Goal: Transaction & Acquisition: Purchase product/service

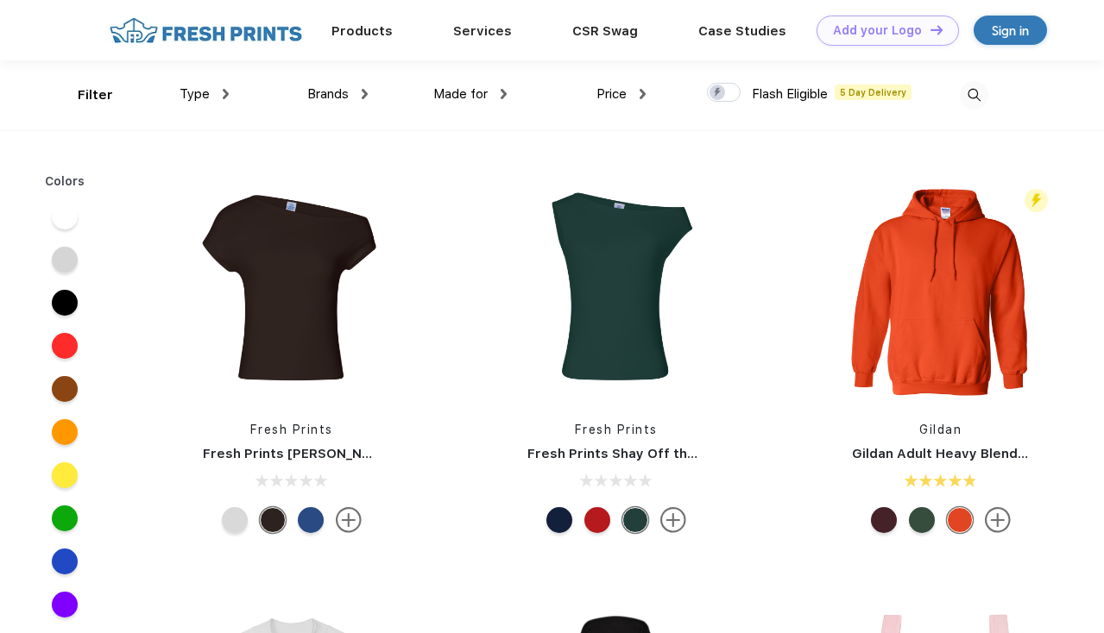
scroll to position [1, 0]
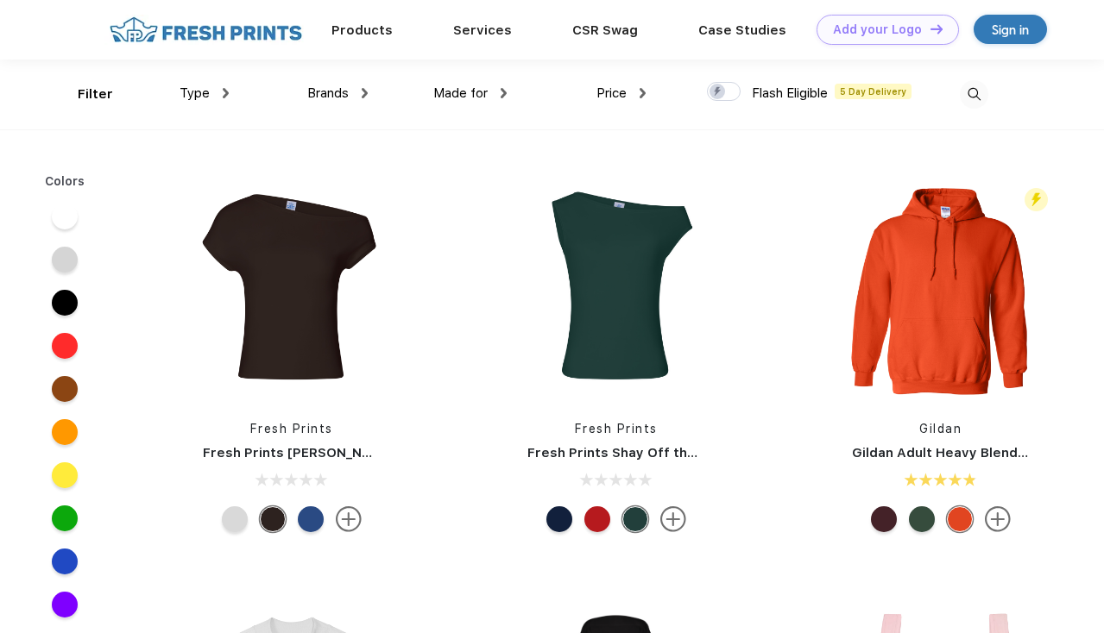
click at [972, 94] on img at bounding box center [973, 94] width 28 height 28
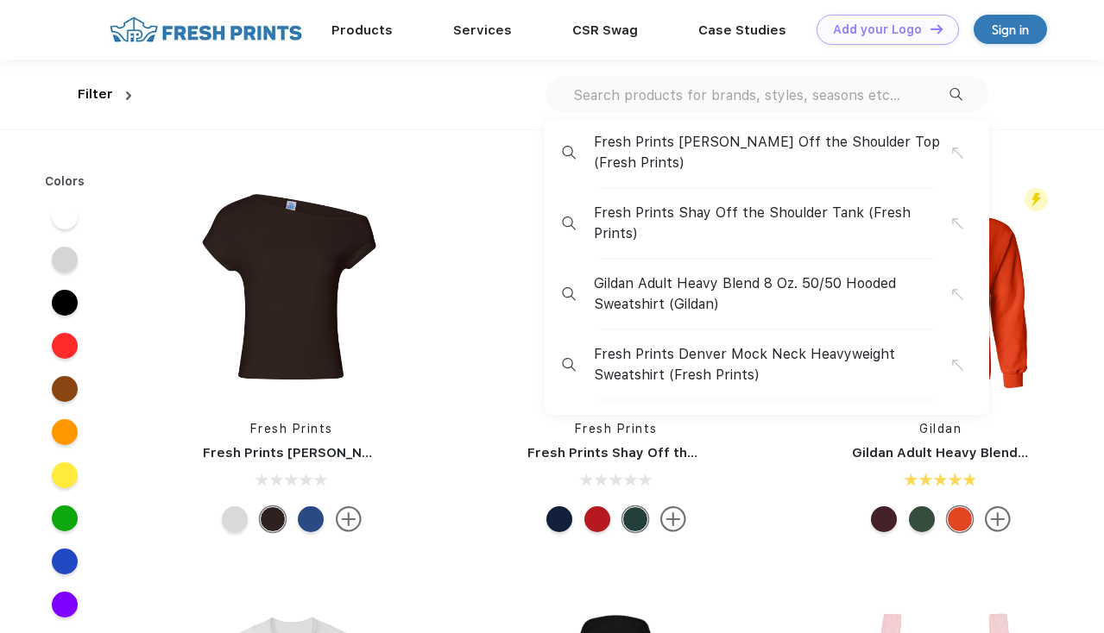
click at [892, 95] on input "text" at bounding box center [760, 94] width 378 height 19
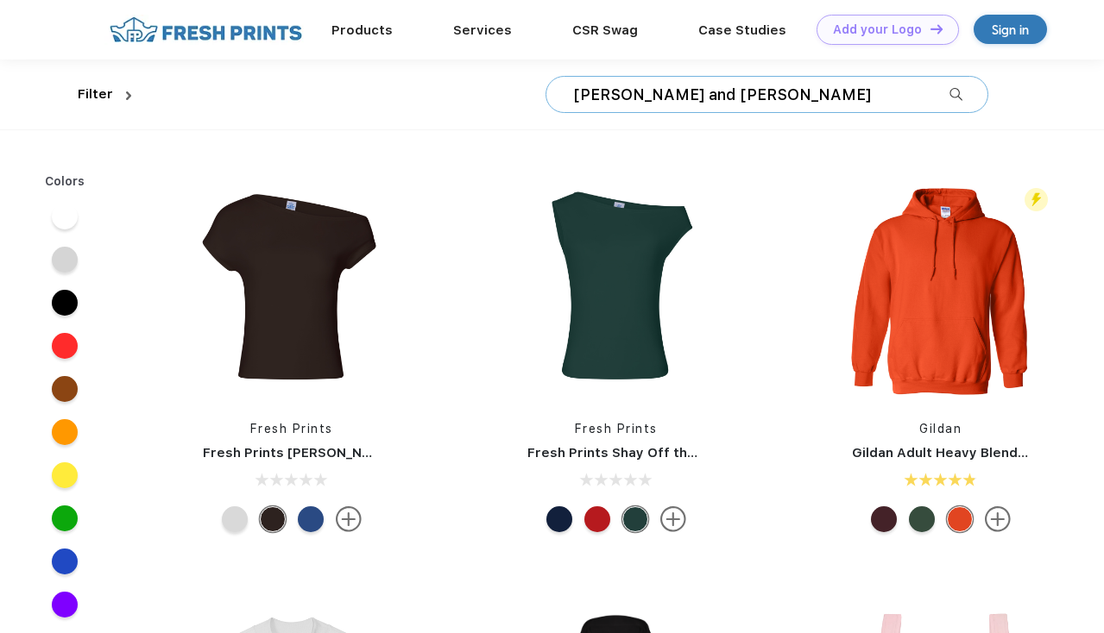
type input "David and young"
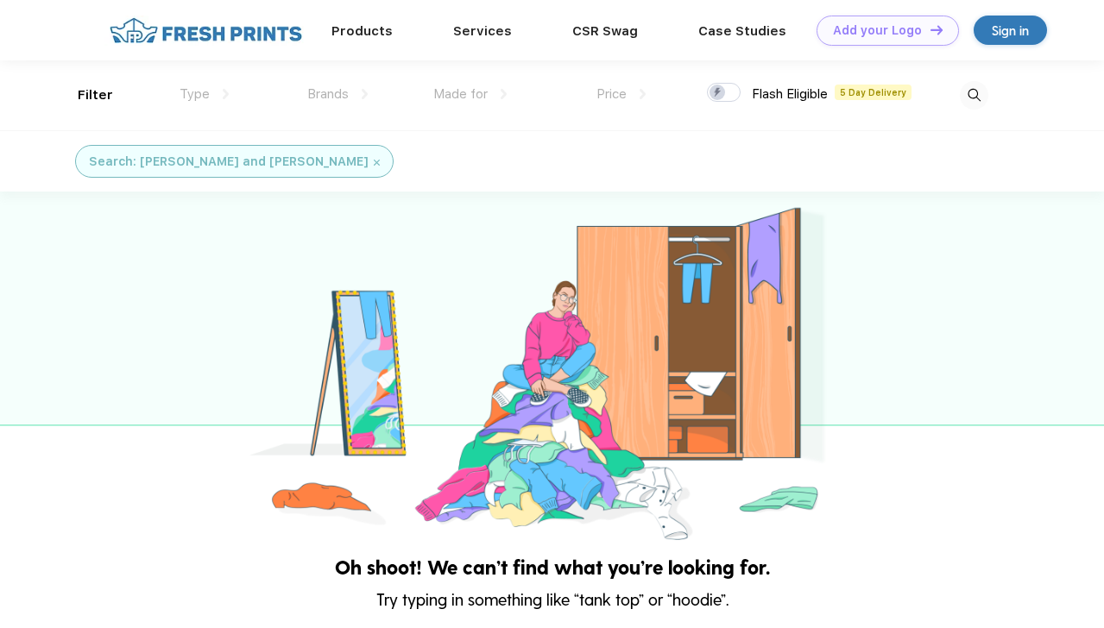
click at [969, 97] on img at bounding box center [973, 95] width 28 height 28
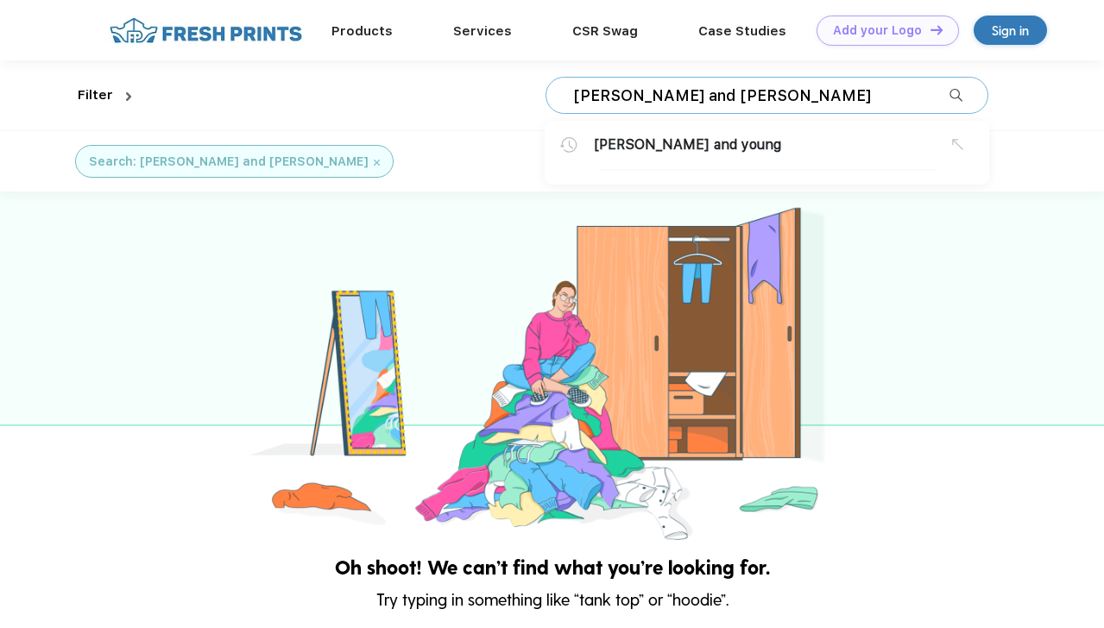
click at [875, 87] on input "David and young" at bounding box center [760, 95] width 378 height 19
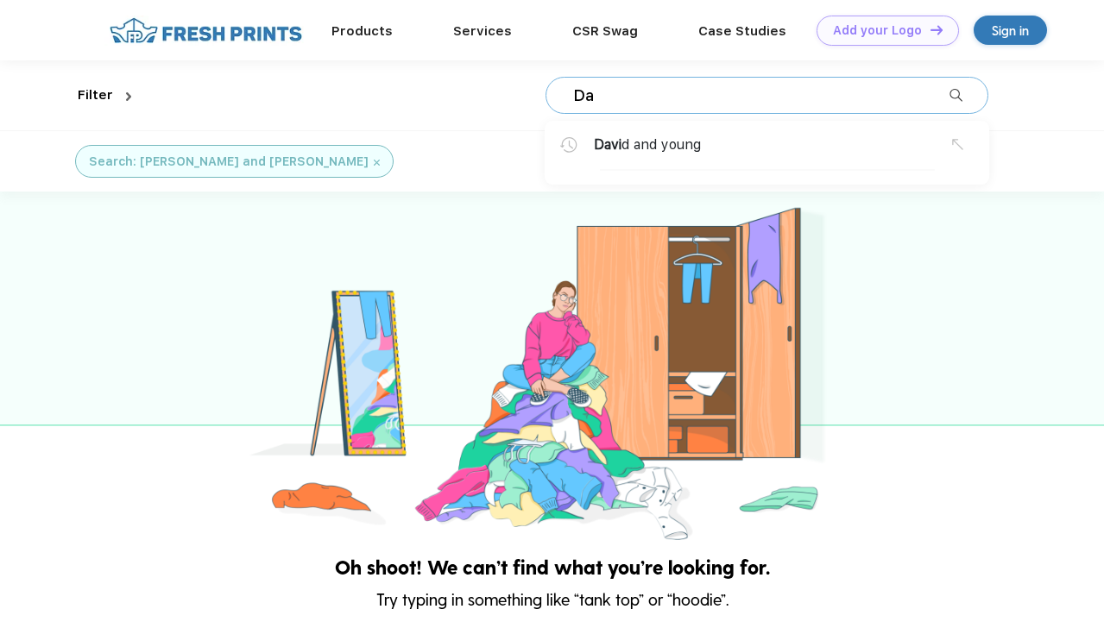
type input "D"
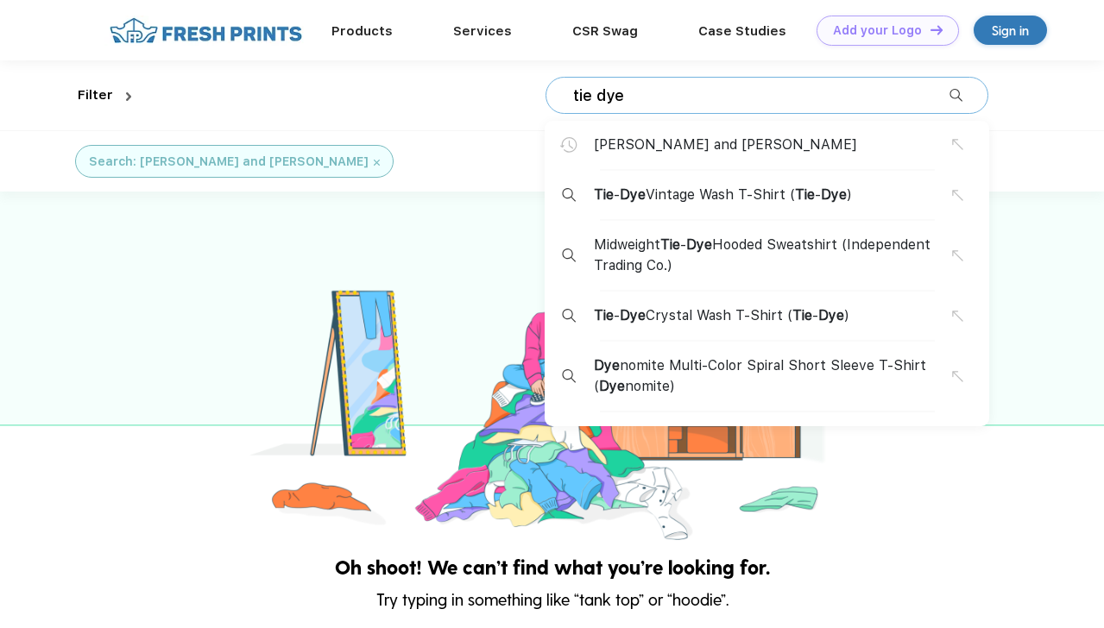
type input "tie dye"
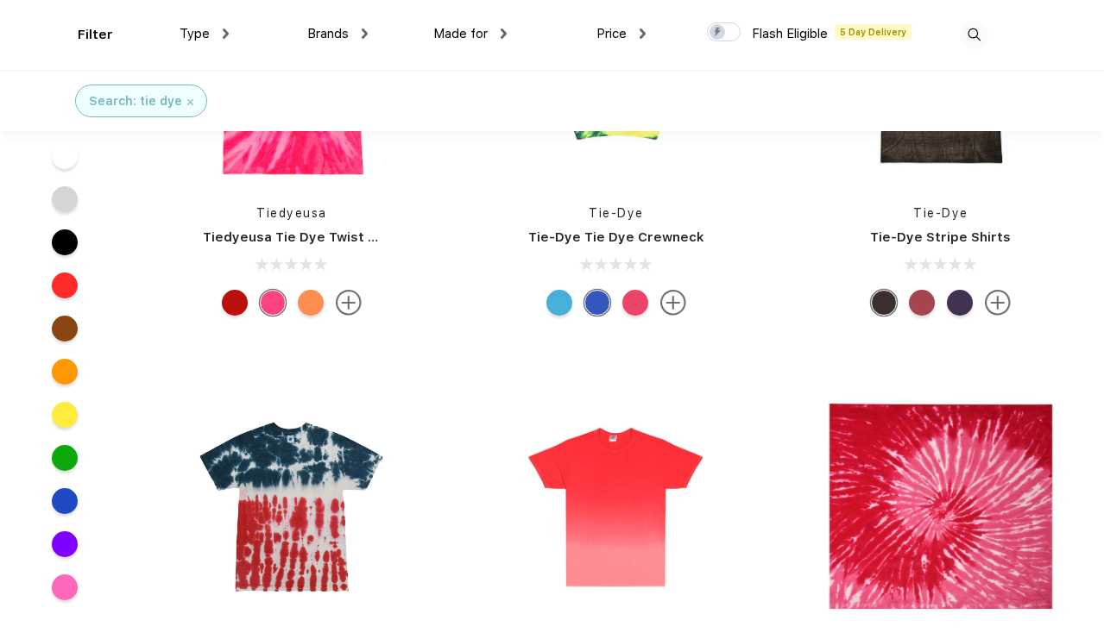
scroll to position [1500, 0]
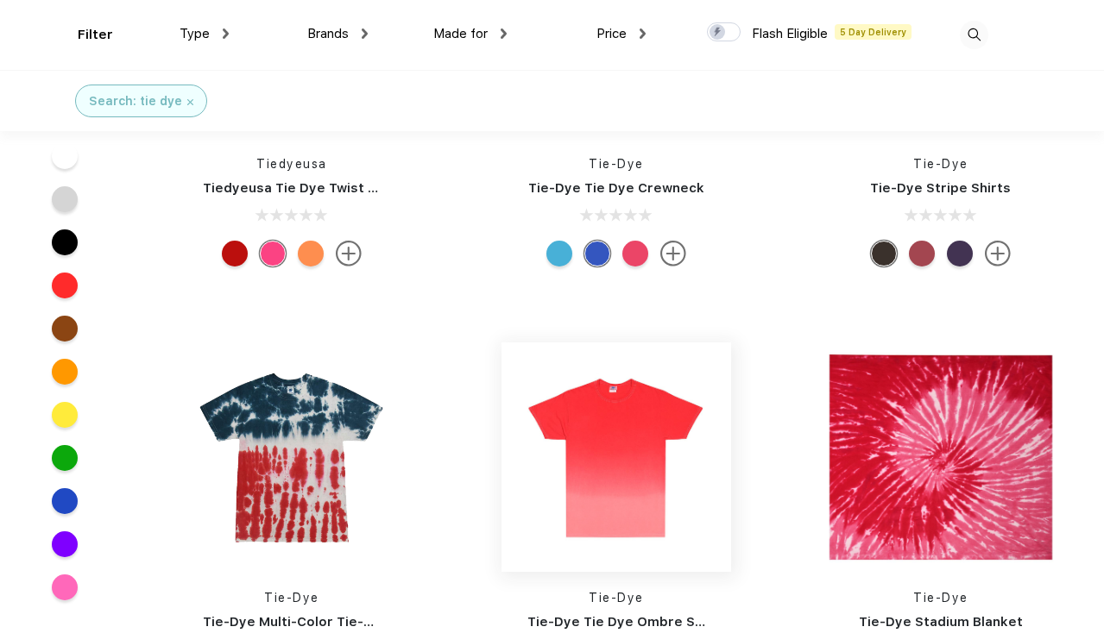
click at [592, 406] on img at bounding box center [616, 458] width 230 height 230
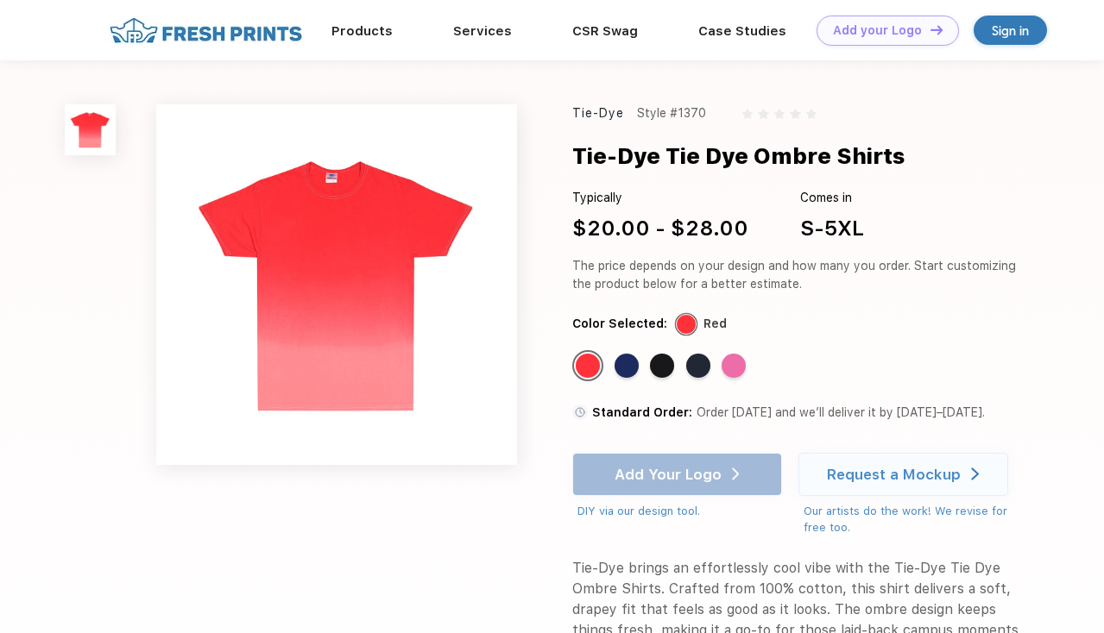
click at [677, 368] on div "Standard Color Standard Color Standard Color Standard Color Standard Color" at bounding box center [786, 371] width 428 height 42
click at [670, 368] on div "Standard Color" at bounding box center [662, 366] width 24 height 24
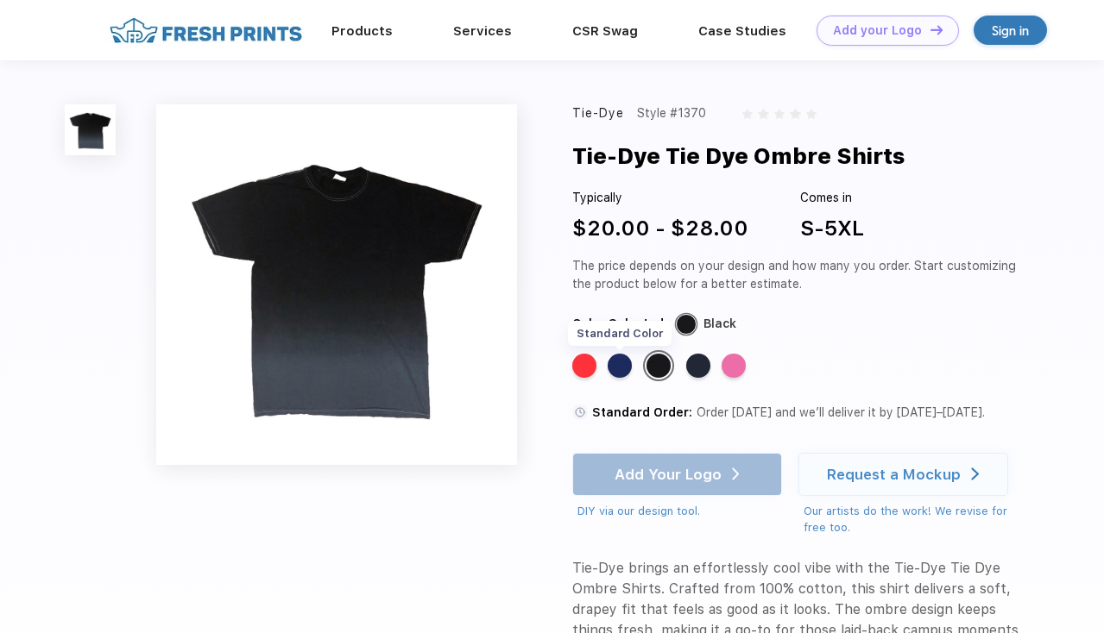
click at [621, 368] on div "Standard Color" at bounding box center [619, 366] width 24 height 24
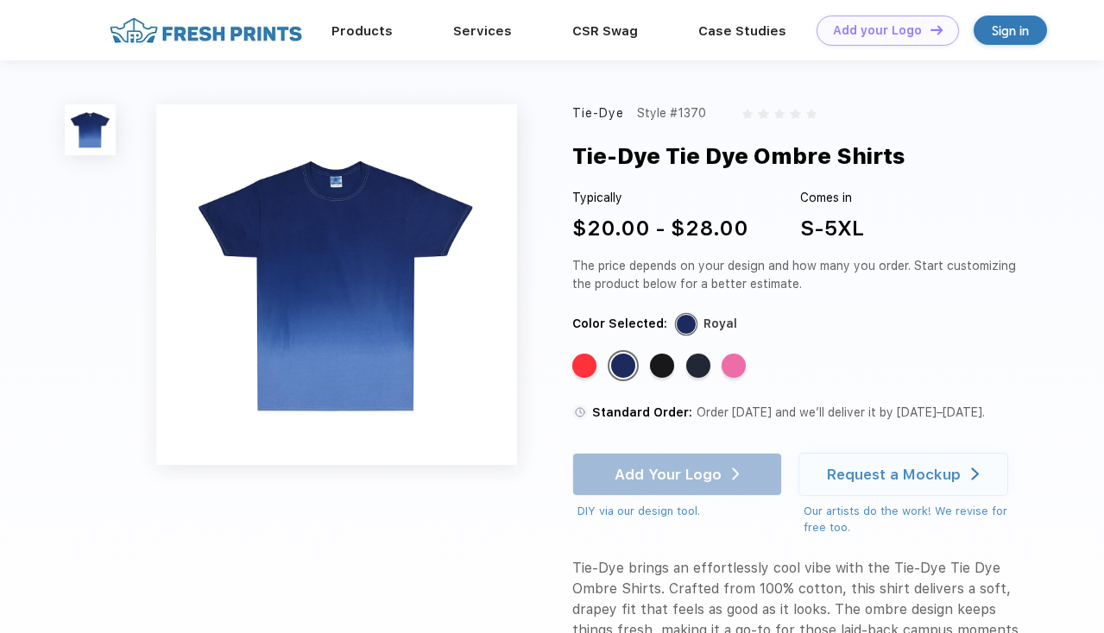
click at [342, 274] on img at bounding box center [336, 284] width 361 height 361
click at [659, 368] on div "Standard Color" at bounding box center [662, 366] width 24 height 24
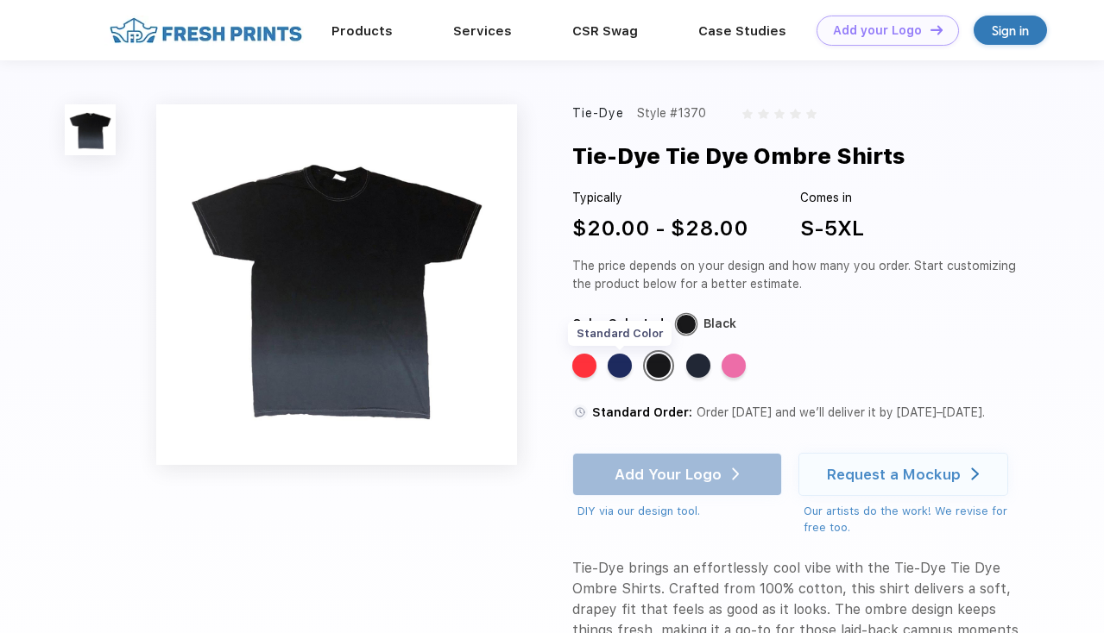
click at [625, 374] on div "Standard Color" at bounding box center [619, 366] width 24 height 24
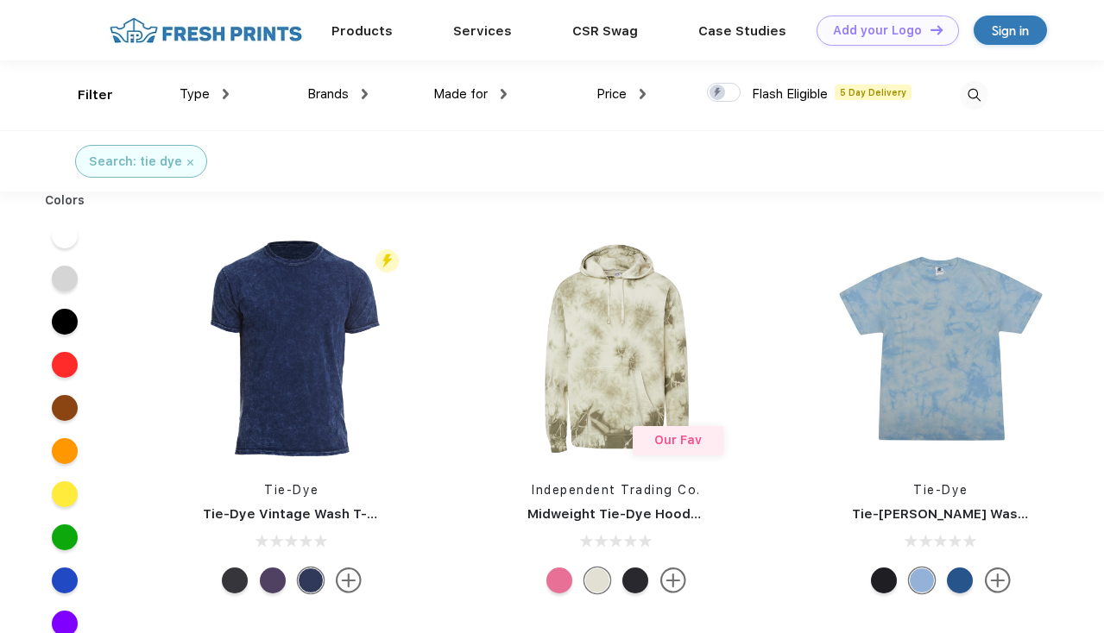
scroll to position [1, 0]
click at [983, 98] on img at bounding box center [973, 94] width 28 height 28
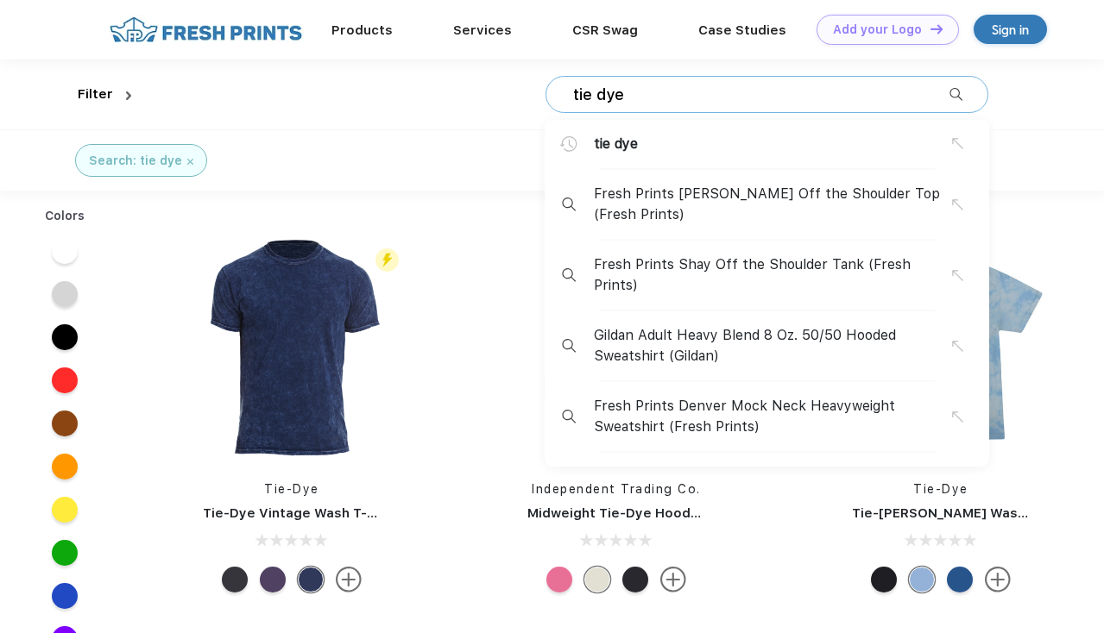
click at [189, 159] on img at bounding box center [190, 162] width 6 height 6
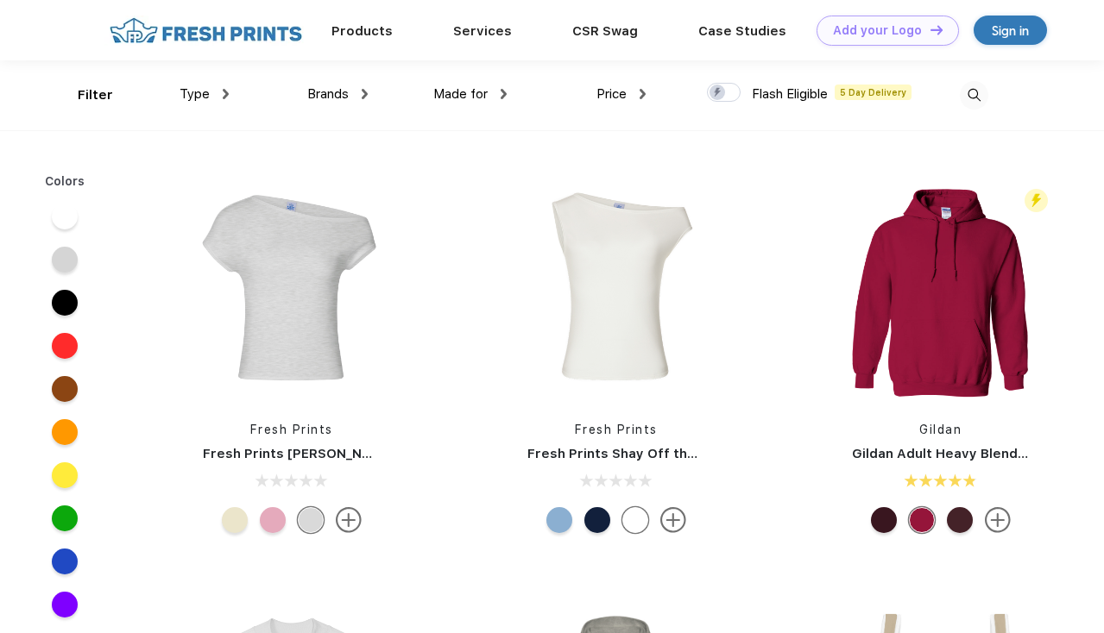
click at [966, 108] on img at bounding box center [973, 95] width 28 height 28
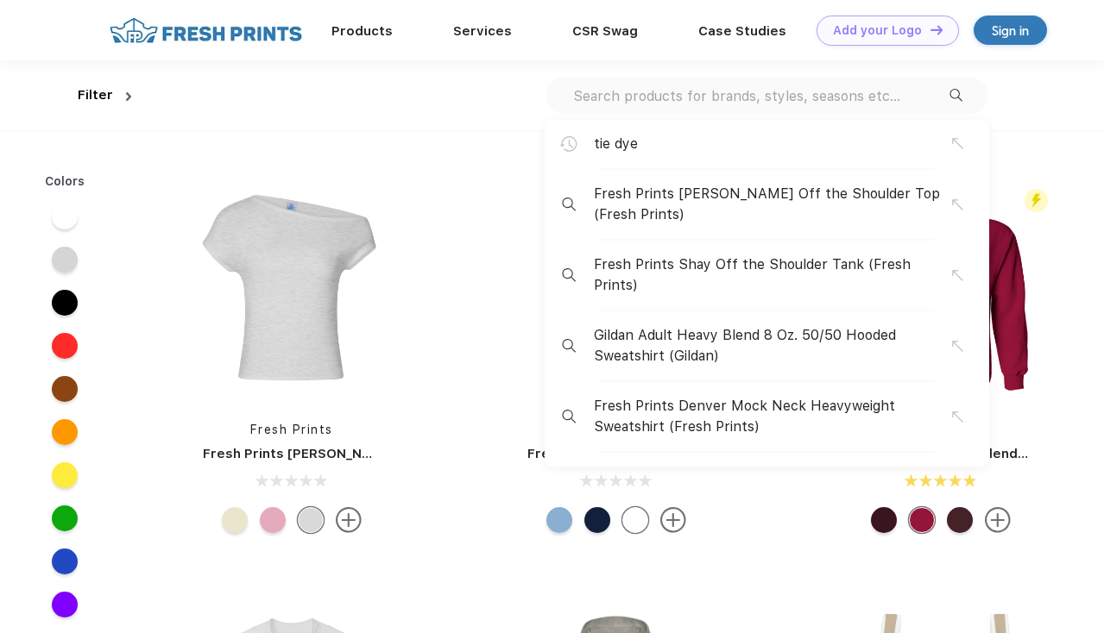
click at [843, 114] on div "tie dye Fresh Prints Chloe Off the Shoulder Top (Fresh Prints) Fresh Prints Sha…" at bounding box center [563, 95] width 851 height 70
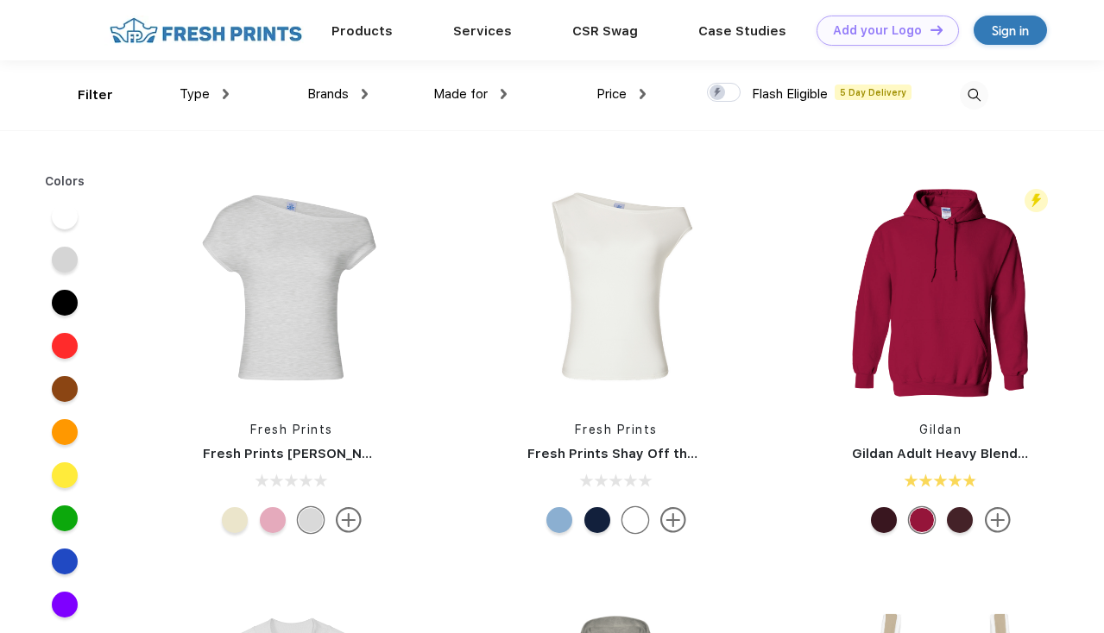
click at [995, 100] on div "Filter Type Shirts Sweaters Bottoms Accessories Hats Tanks Jackets Jerseys Polo…" at bounding box center [552, 95] width 949 height 70
click at [978, 96] on img at bounding box center [973, 95] width 28 height 28
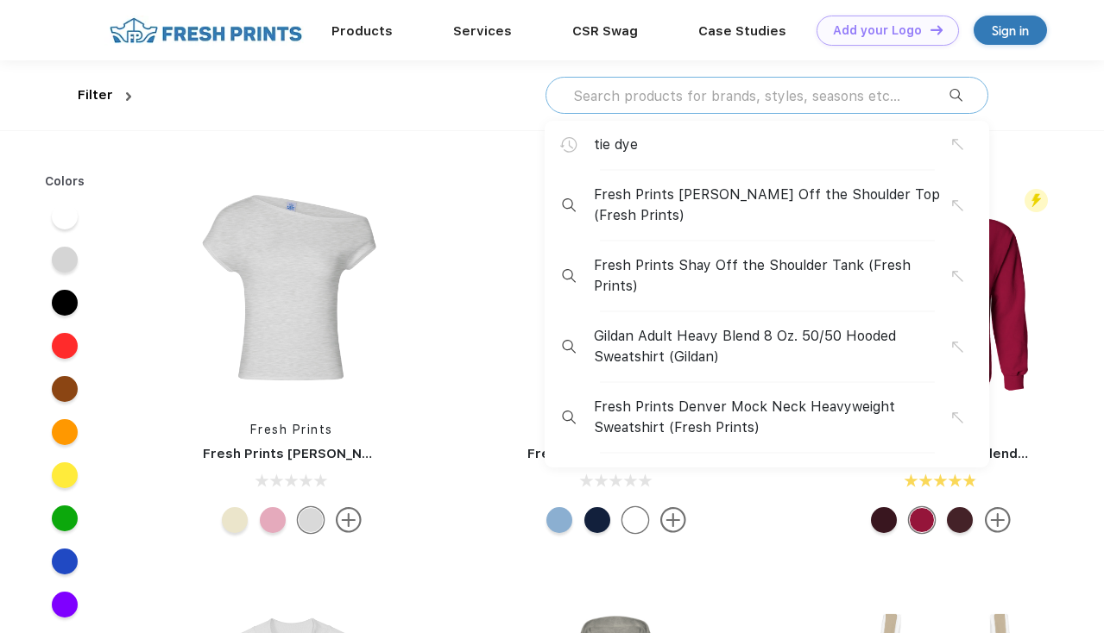
click at [840, 95] on input "text" at bounding box center [760, 95] width 378 height 19
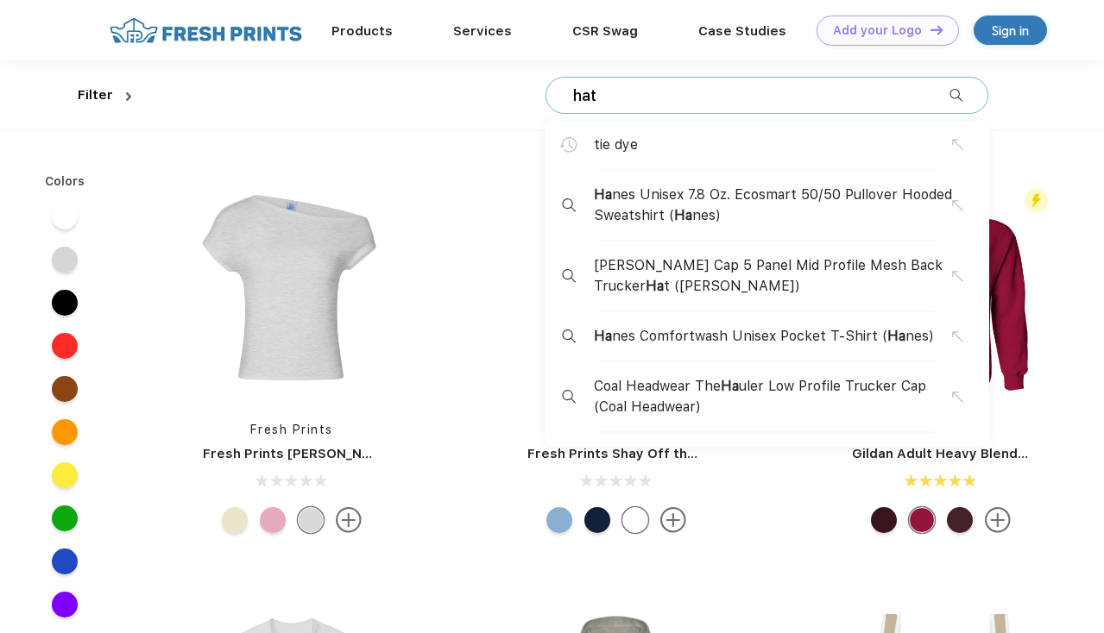
type input "hat"
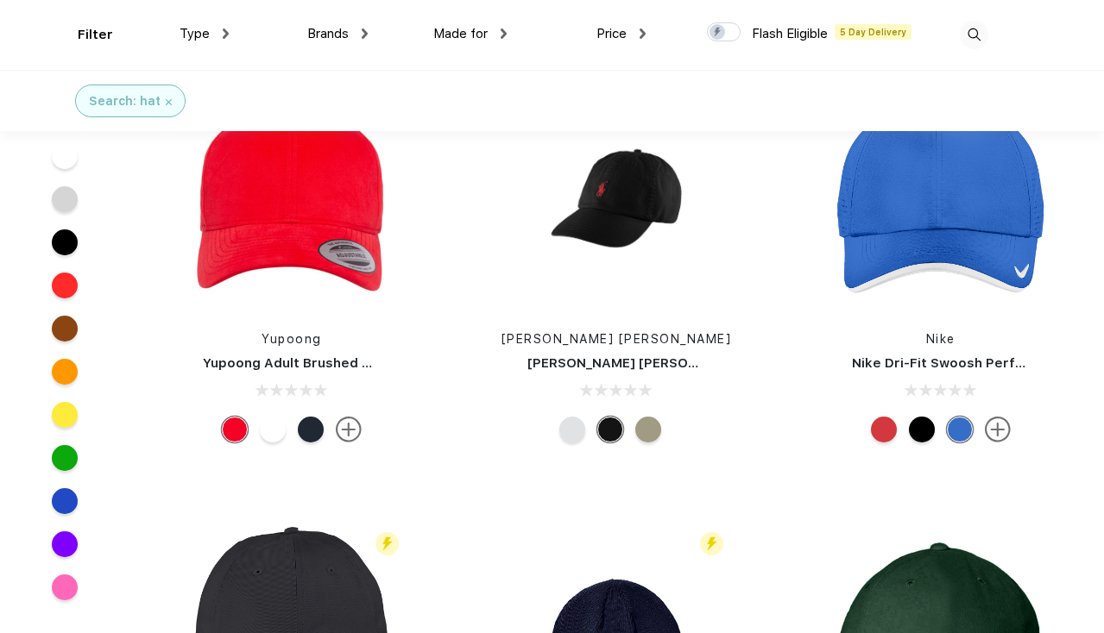
scroll to position [6155, 0]
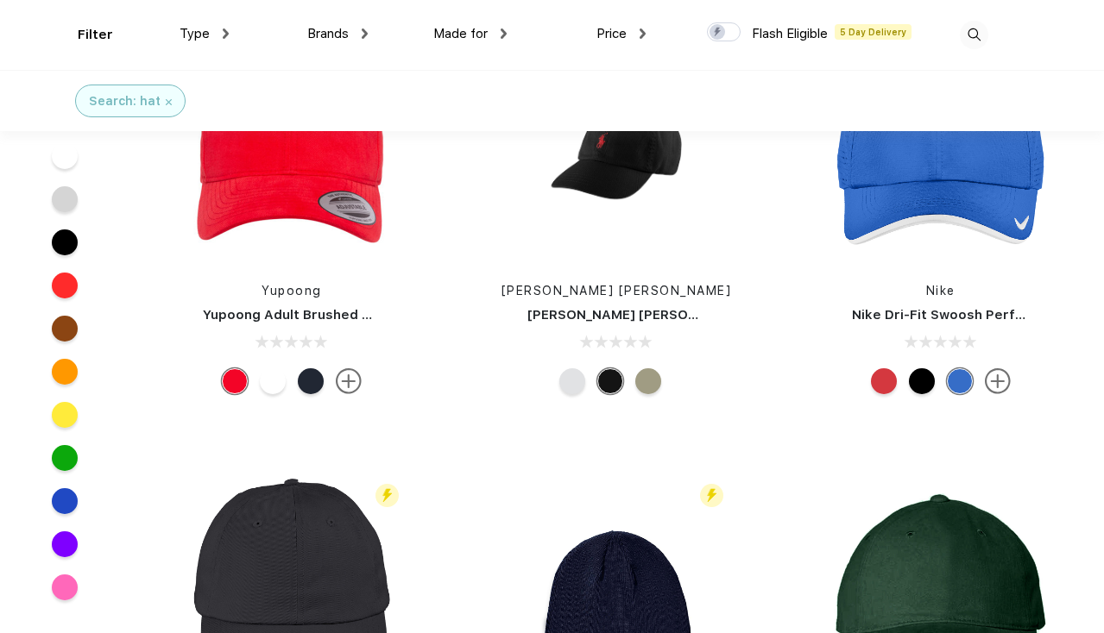
click at [315, 377] on div at bounding box center [311, 381] width 26 height 26
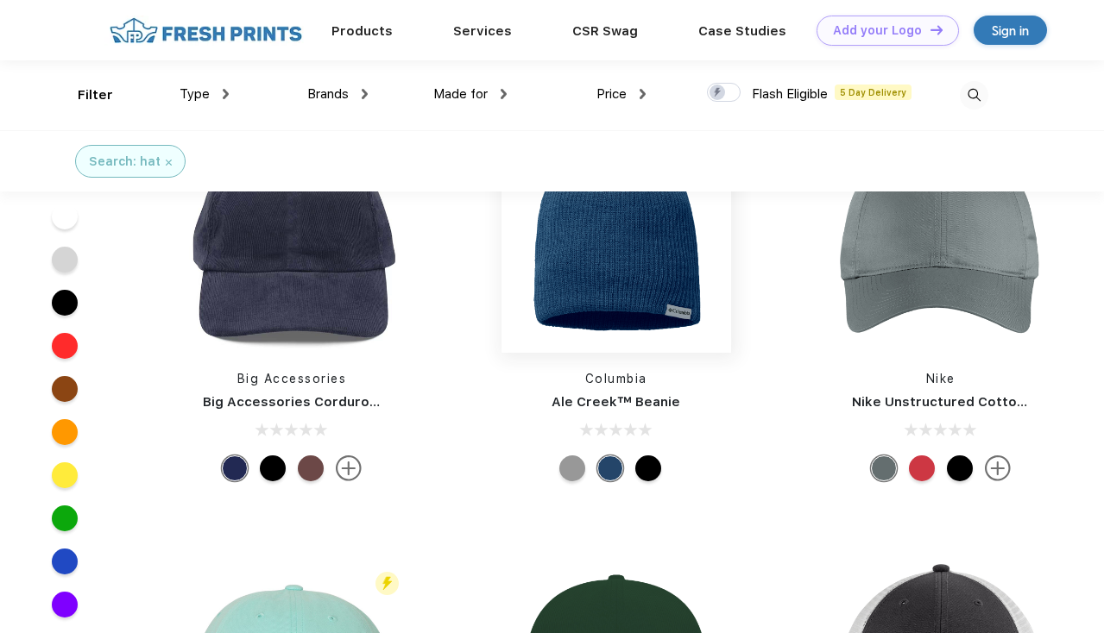
scroll to position [6866, 0]
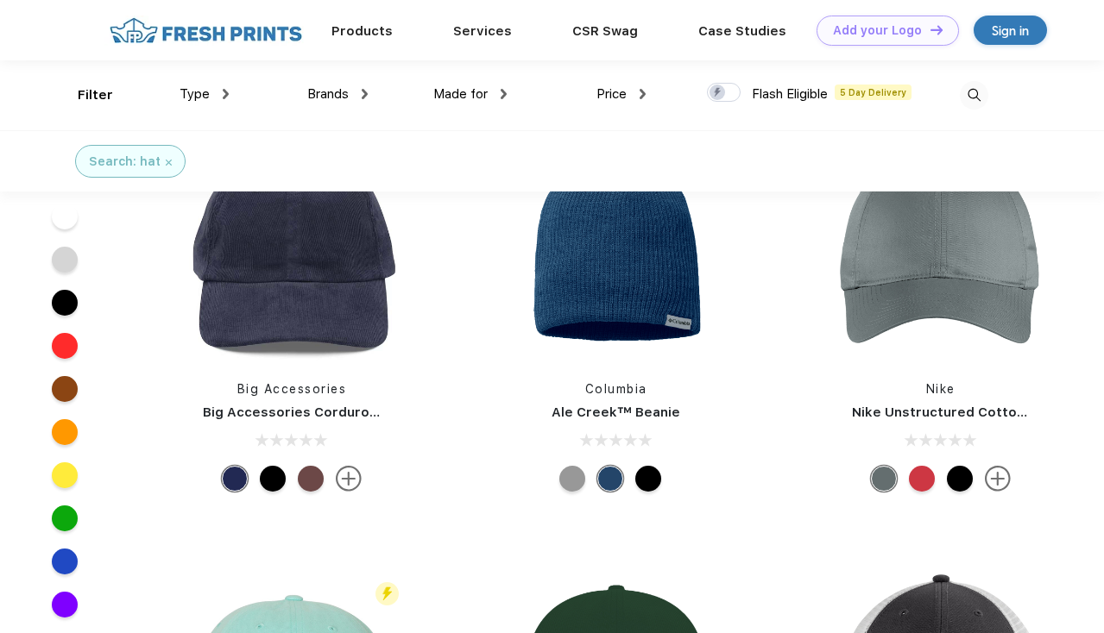
click at [274, 482] on div at bounding box center [273, 479] width 26 height 26
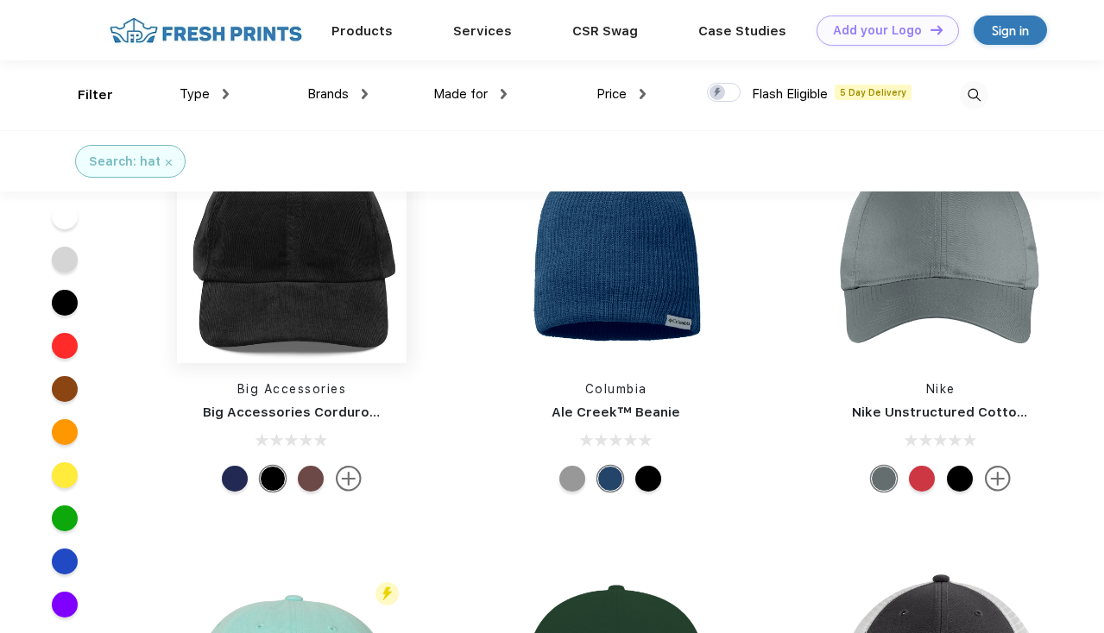
click at [314, 311] on img at bounding box center [292, 249] width 230 height 230
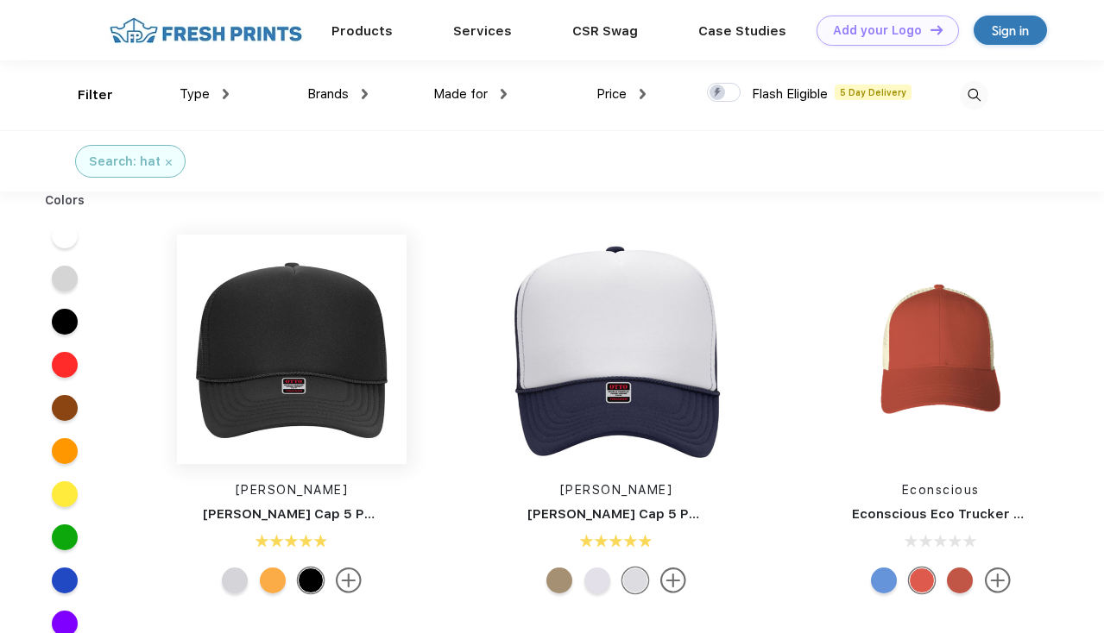
scroll to position [1, 0]
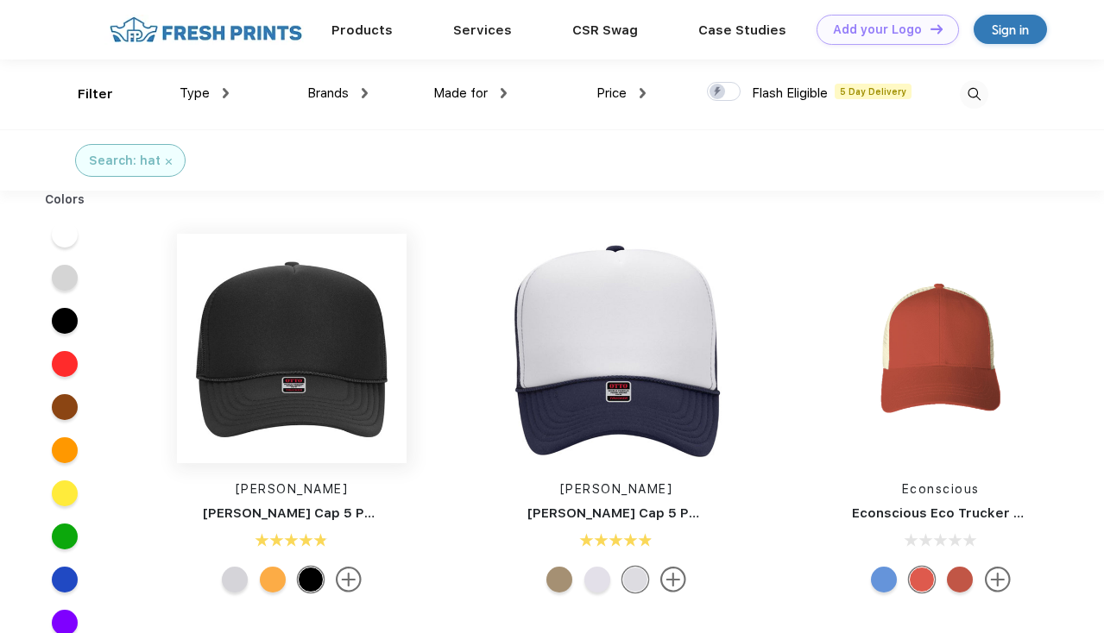
click at [301, 318] on img at bounding box center [292, 349] width 230 height 230
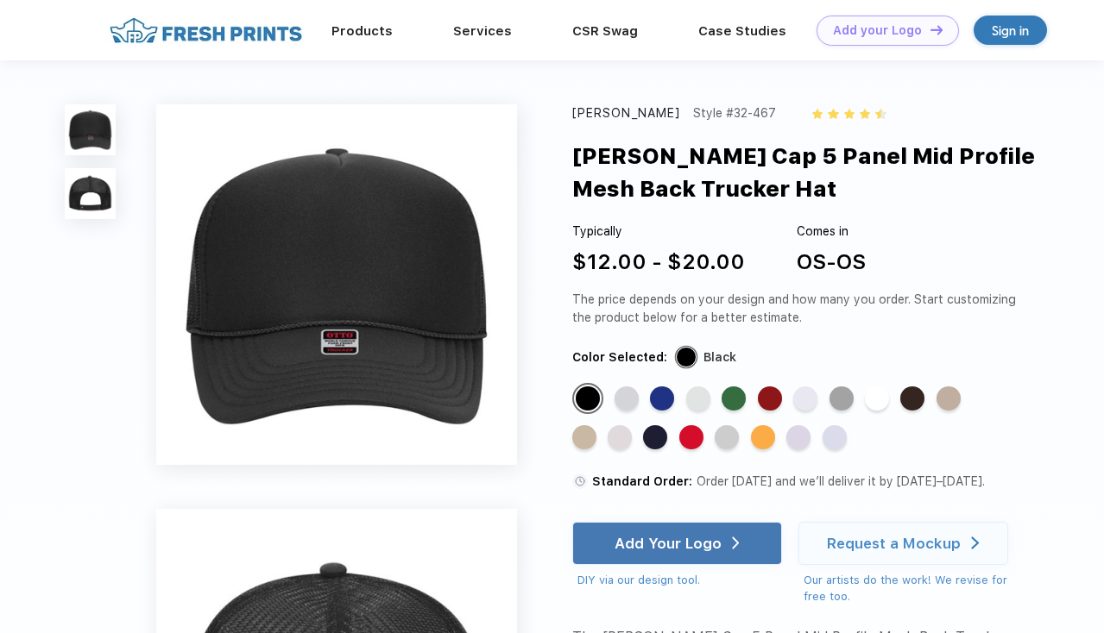
click at [104, 196] on img at bounding box center [90, 193] width 51 height 51
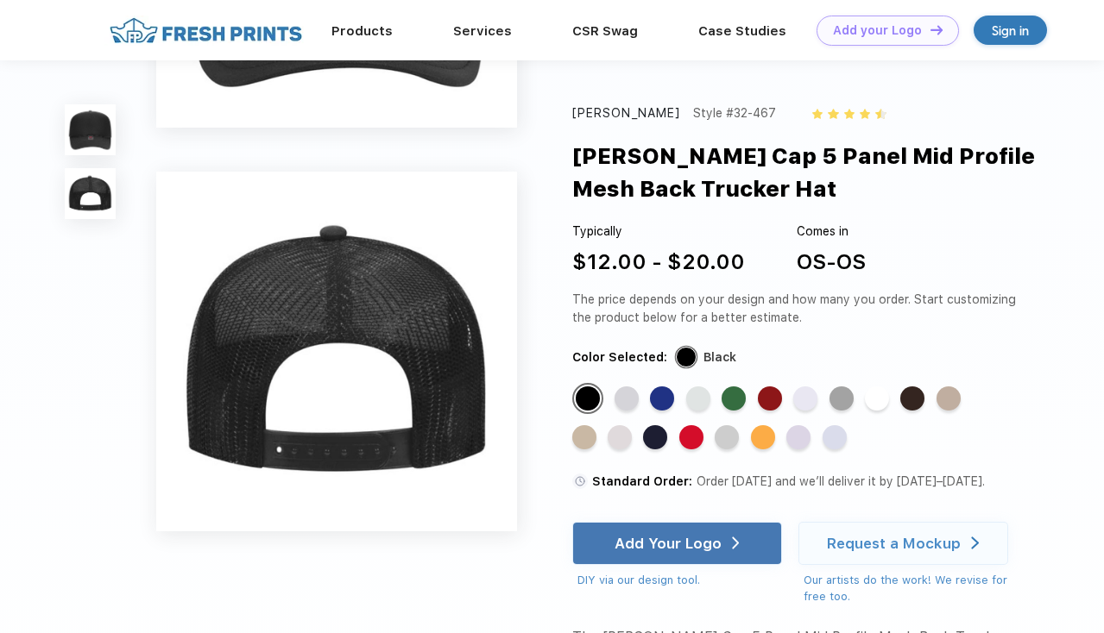
scroll to position [330, 0]
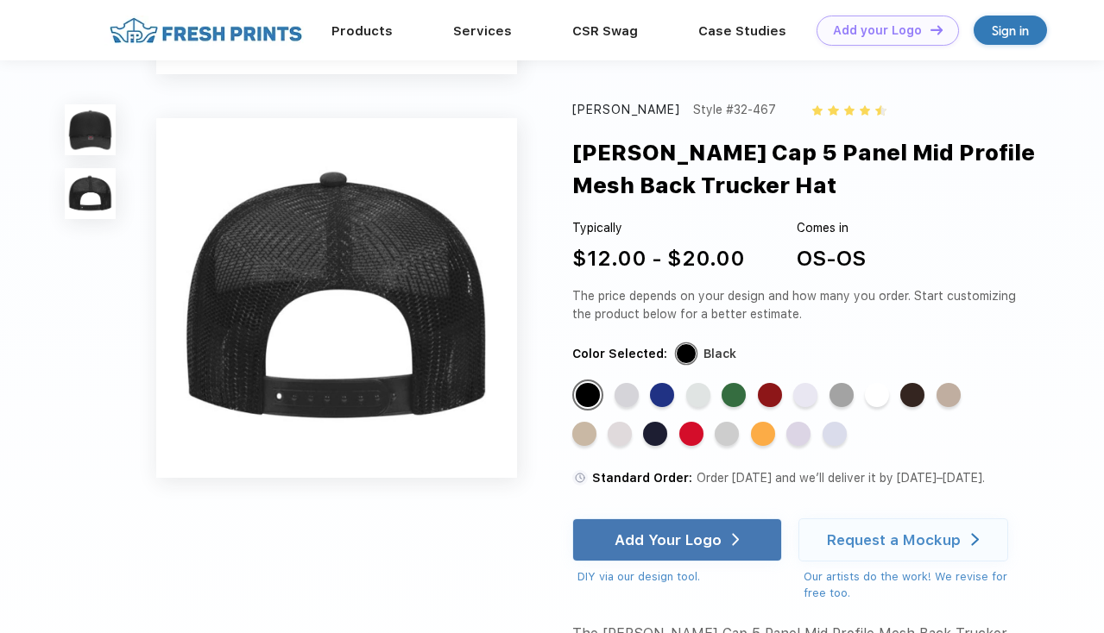
click at [95, 143] on img at bounding box center [90, 129] width 51 height 51
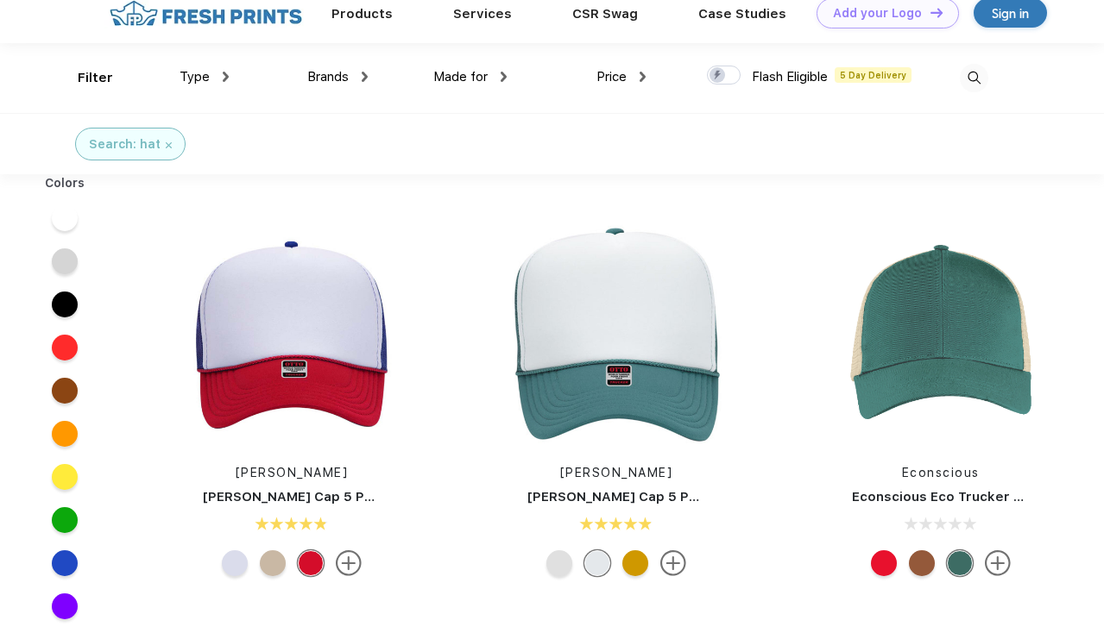
scroll to position [1, 0]
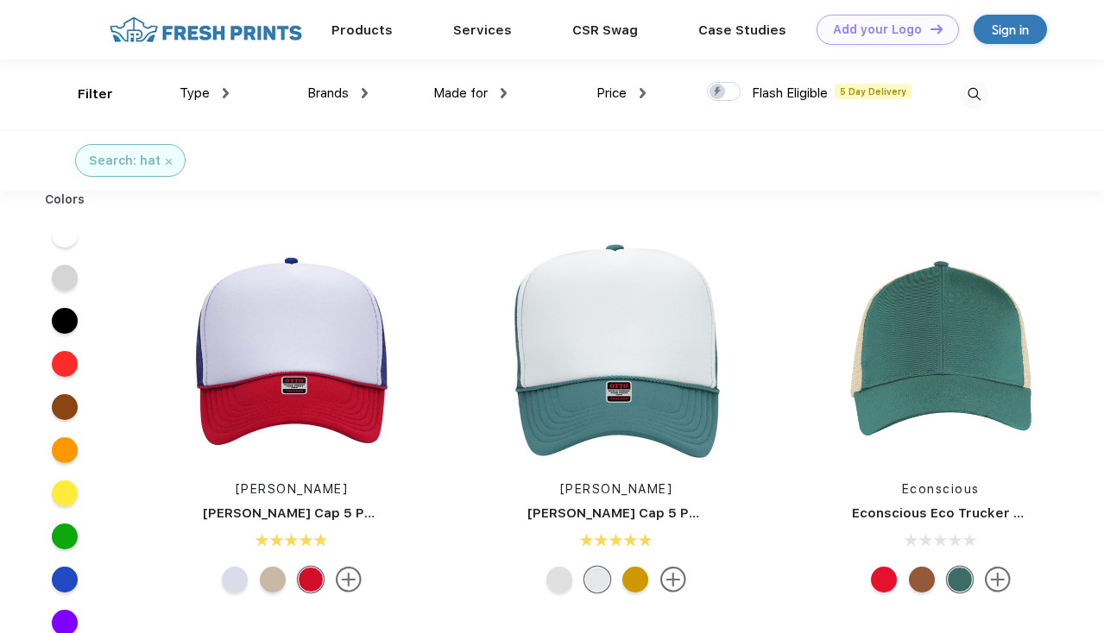
click at [921, 582] on div at bounding box center [922, 580] width 26 height 26
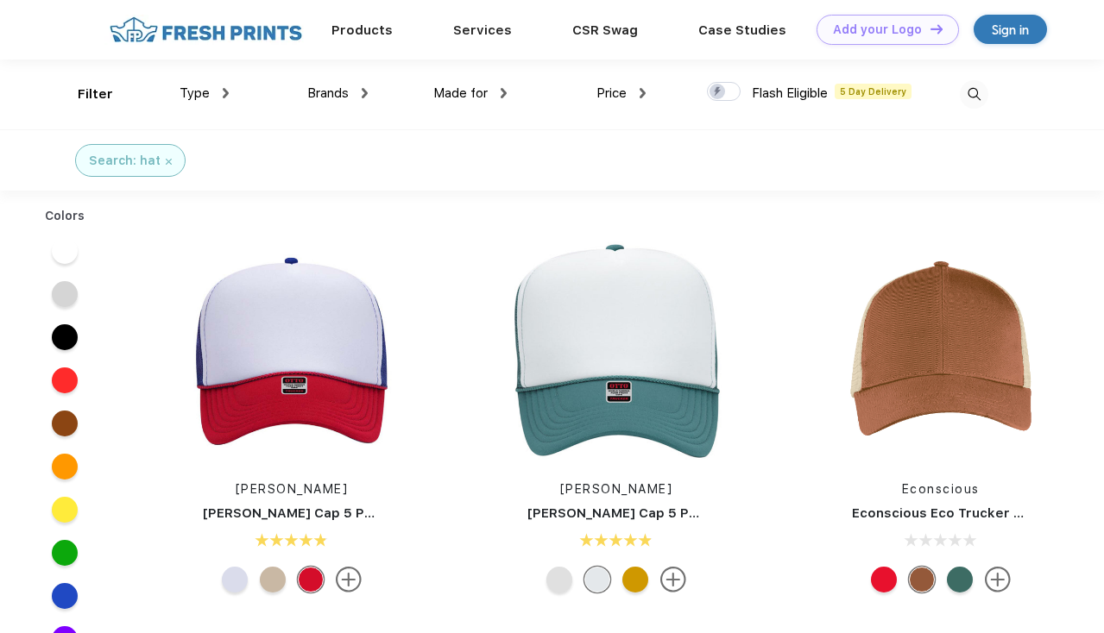
click at [879, 580] on div at bounding box center [884, 580] width 26 height 26
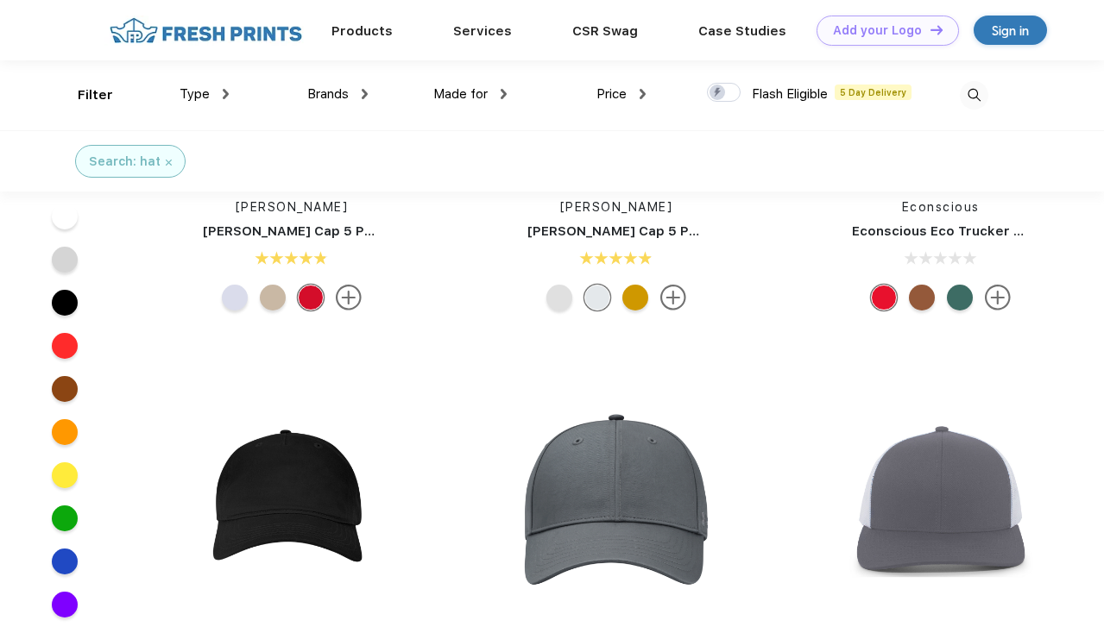
scroll to position [85, 0]
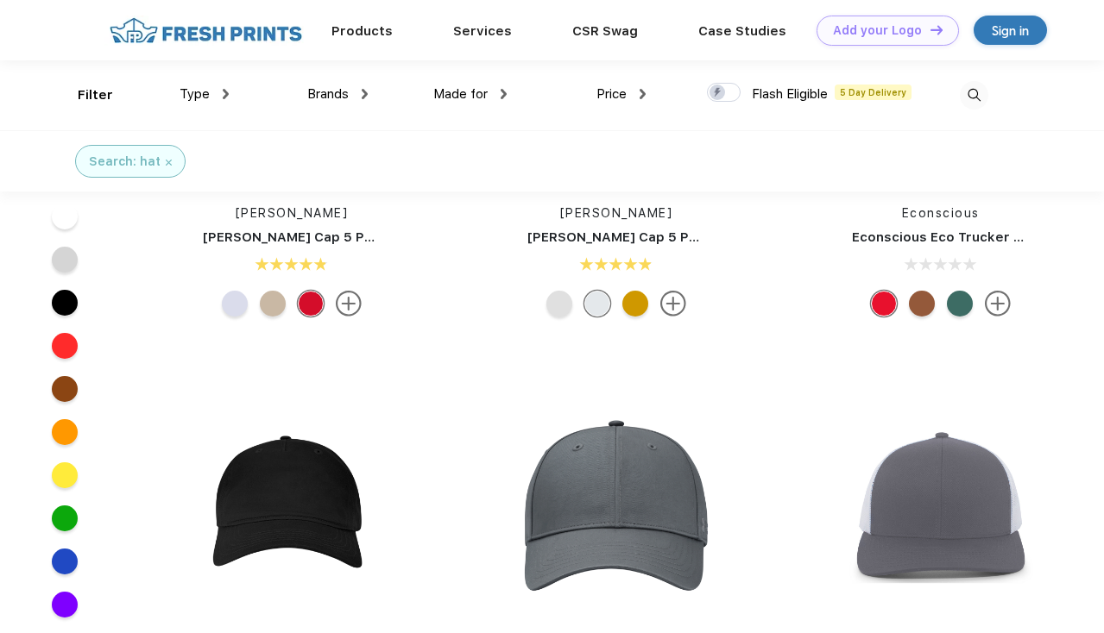
click at [962, 217] on link "Econscious" at bounding box center [941, 213] width 78 height 14
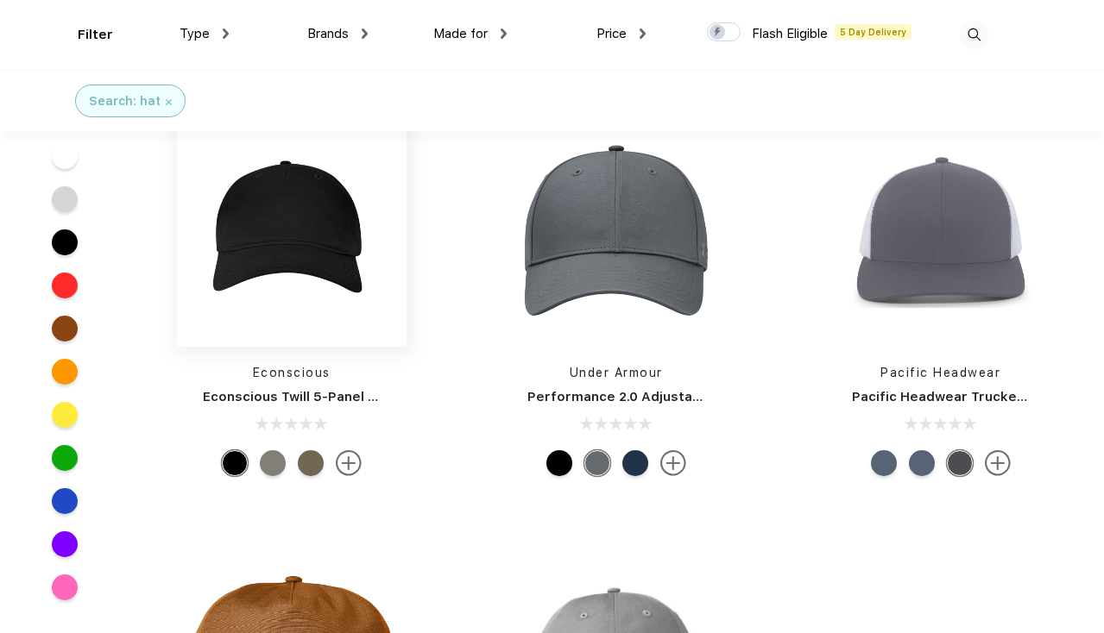
scroll to position [427, 0]
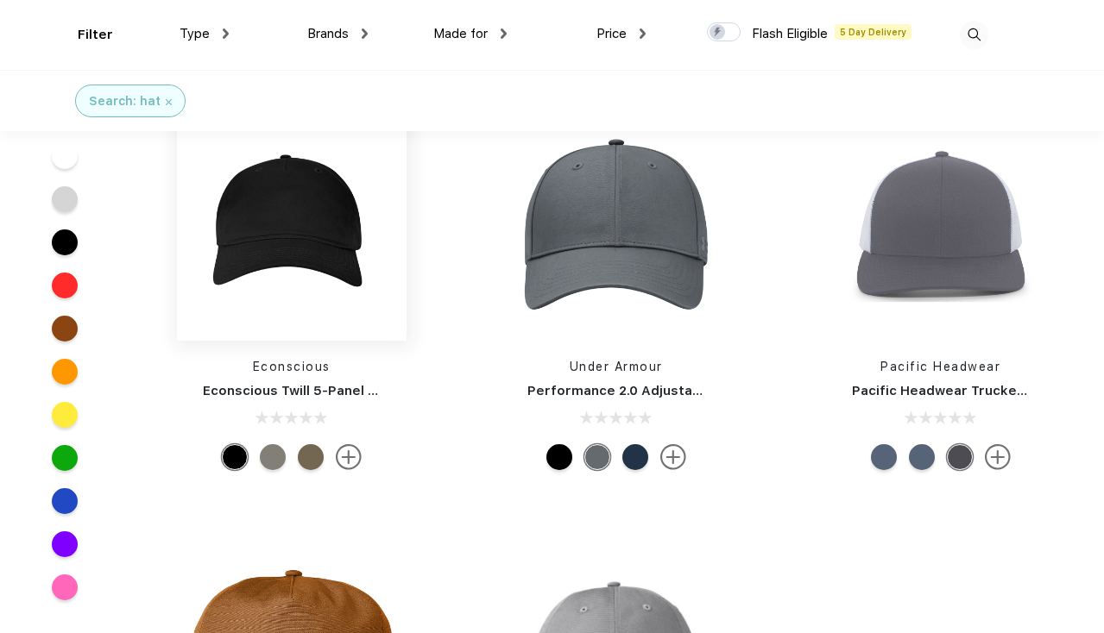
click at [330, 204] on img at bounding box center [292, 226] width 230 height 230
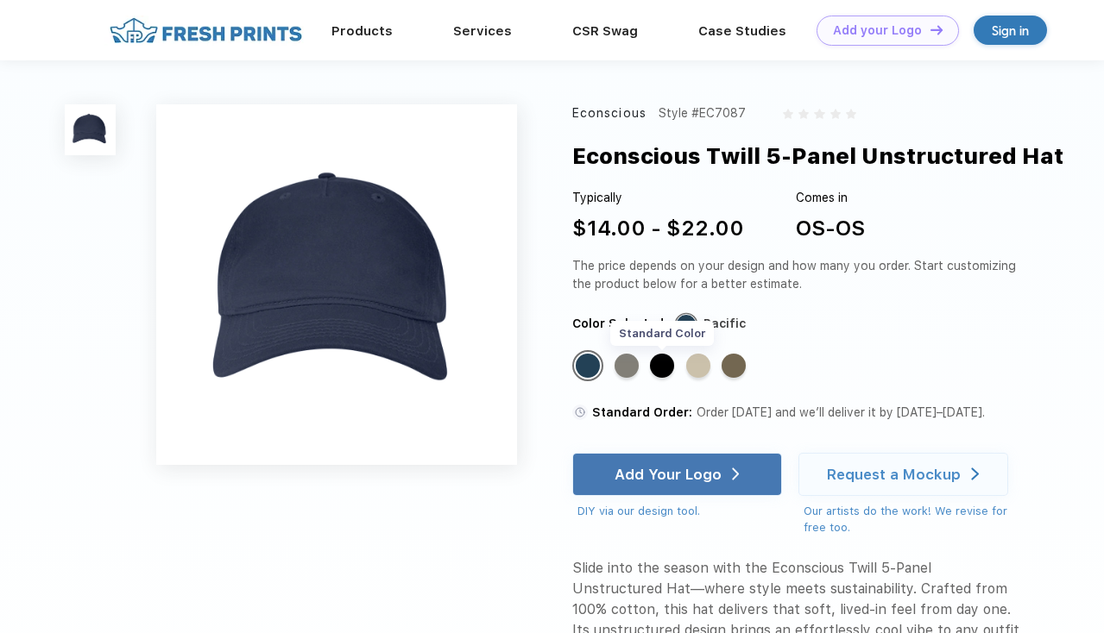
click at [660, 374] on div "Standard Color" at bounding box center [662, 366] width 24 height 24
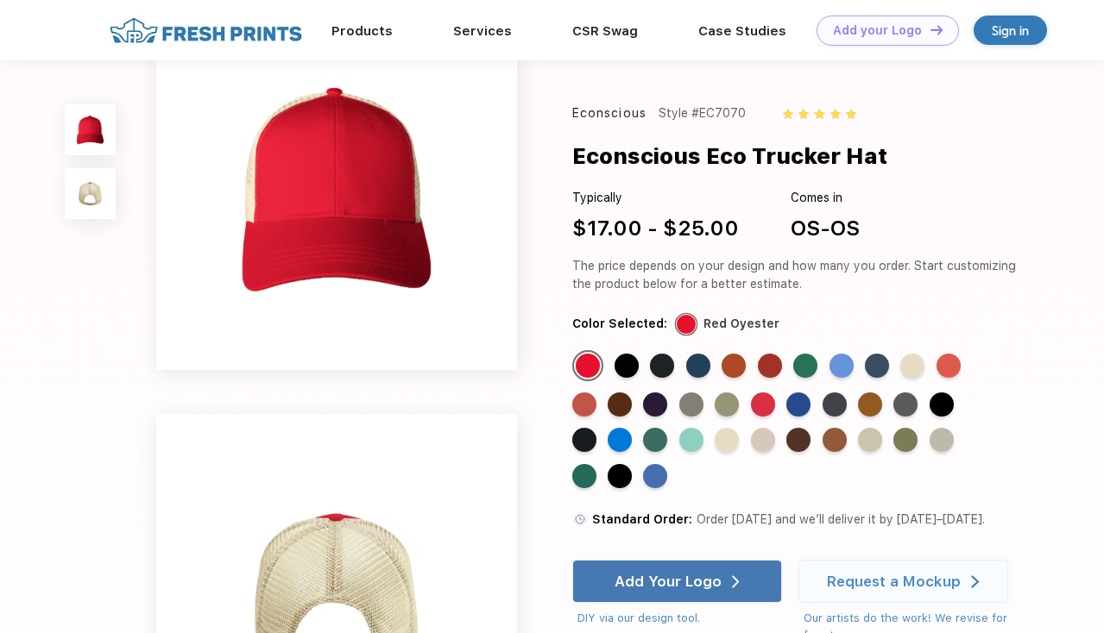
scroll to position [33, 0]
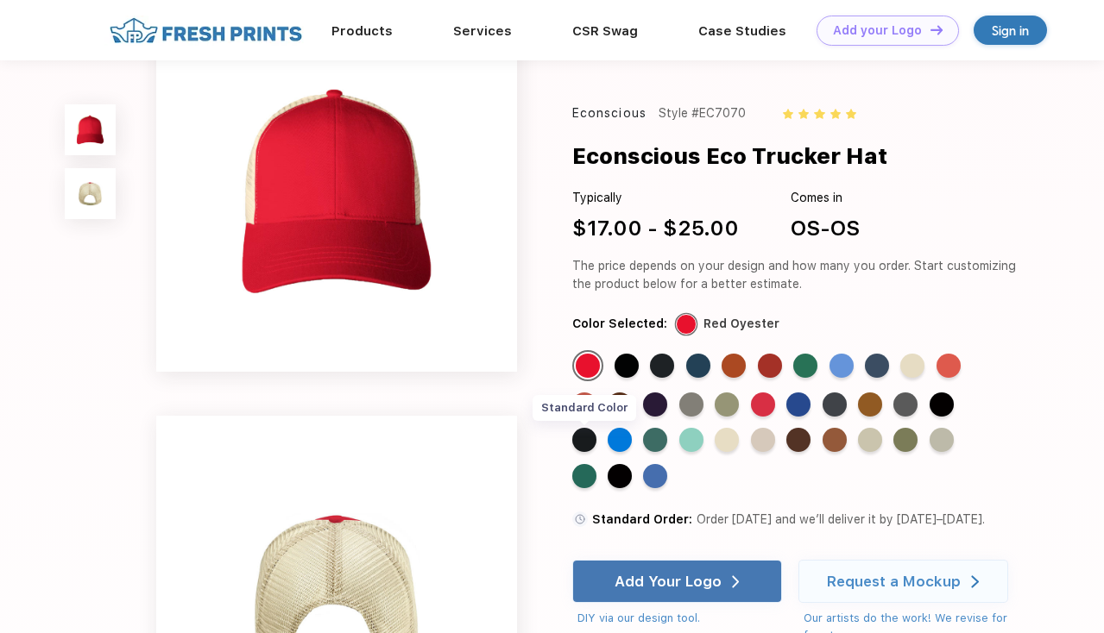
click at [596, 428] on div "Standard Color" at bounding box center [584, 440] width 24 height 24
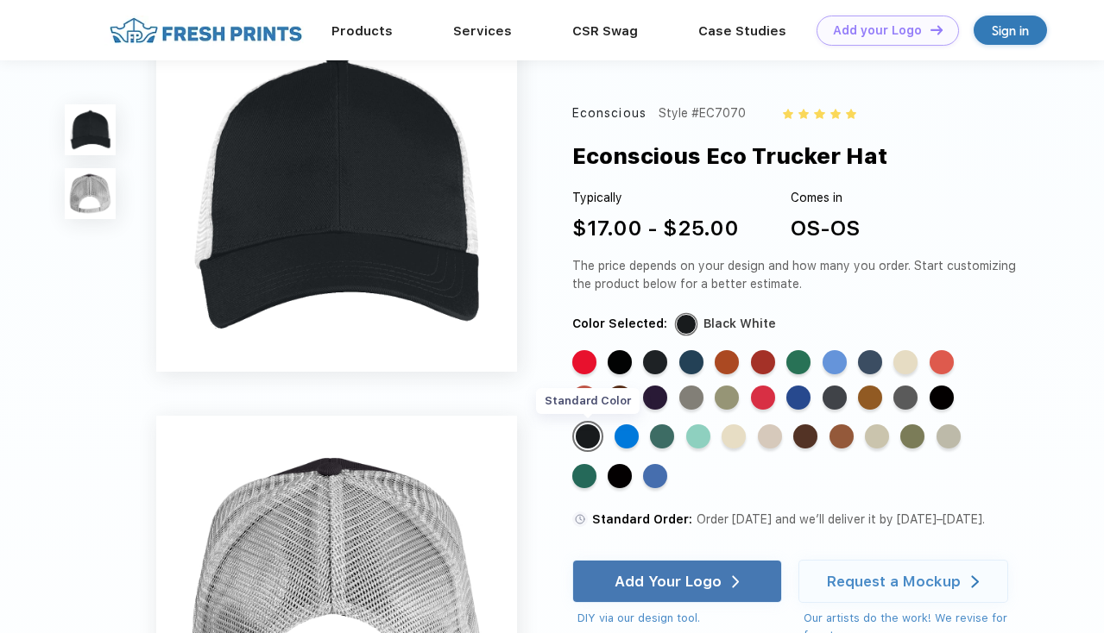
scroll to position [0, 0]
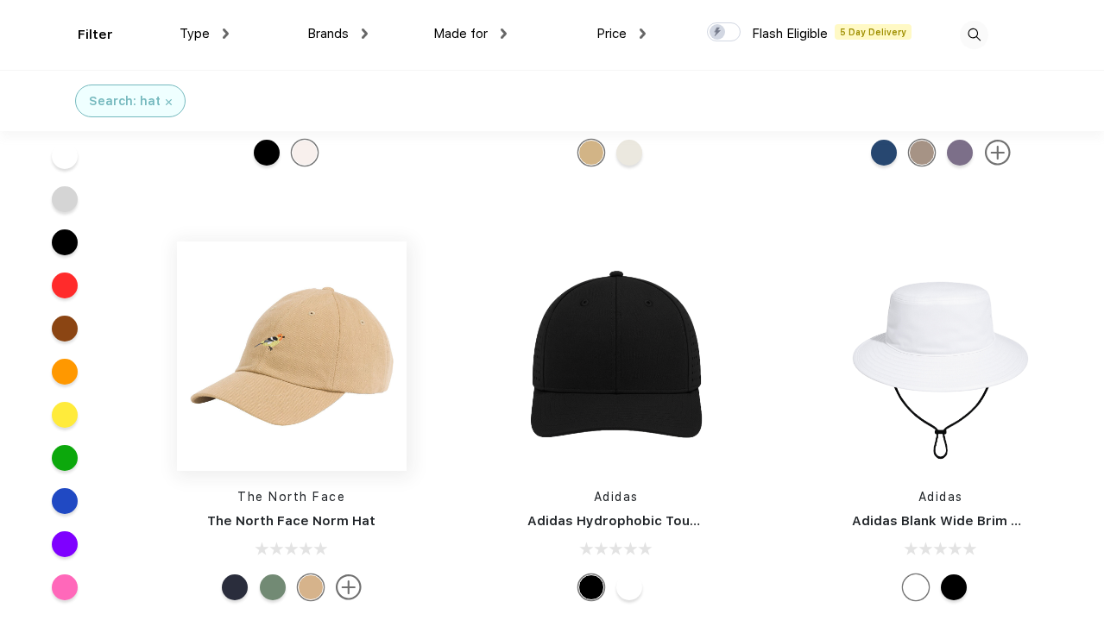
scroll to position [1616, 0]
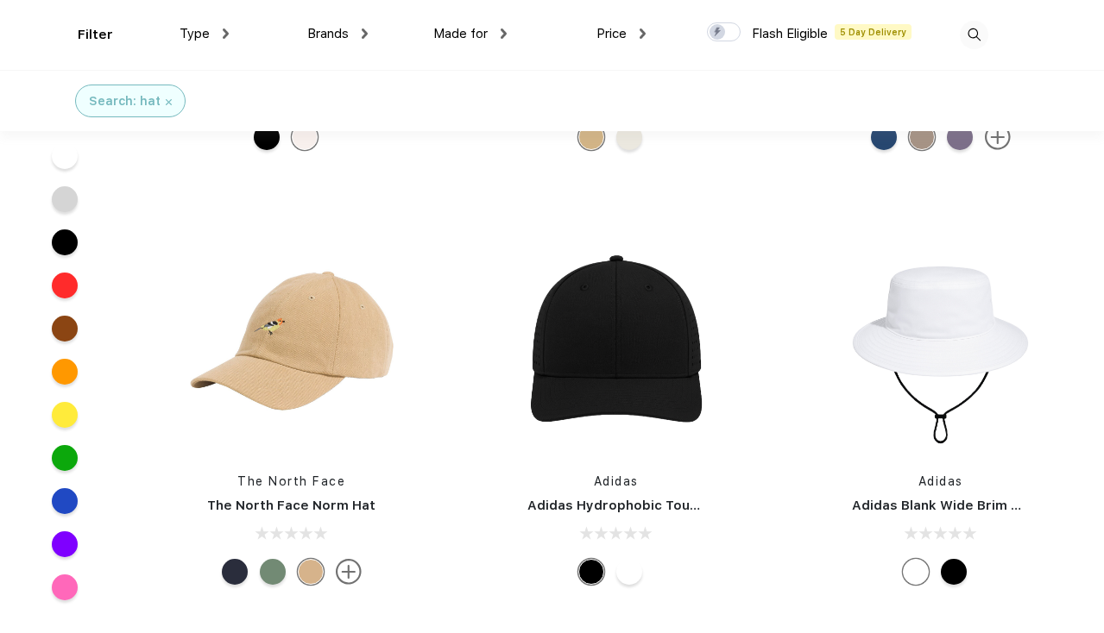
click at [274, 576] on div at bounding box center [273, 572] width 26 height 26
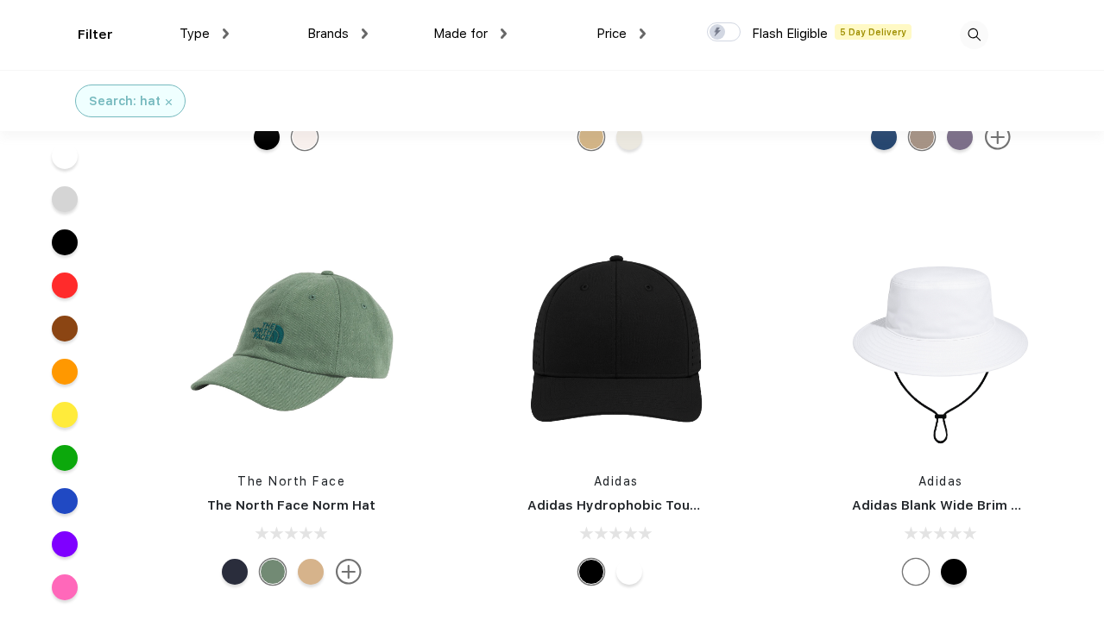
click at [226, 563] on div at bounding box center [235, 572] width 26 height 26
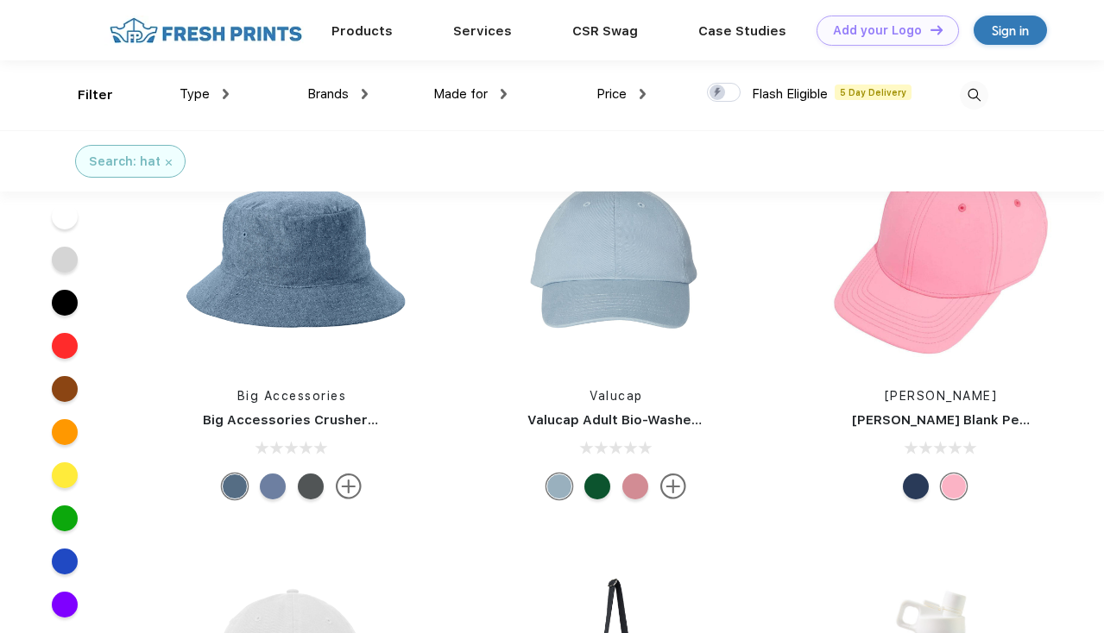
scroll to position [2490, 0]
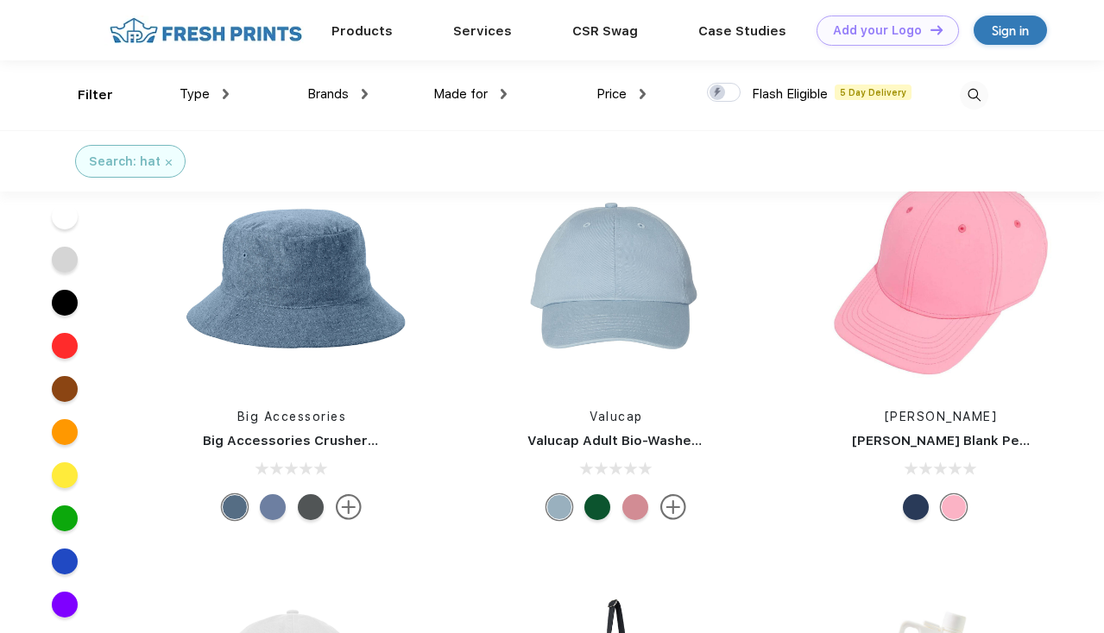
click at [911, 509] on div at bounding box center [916, 507] width 26 height 26
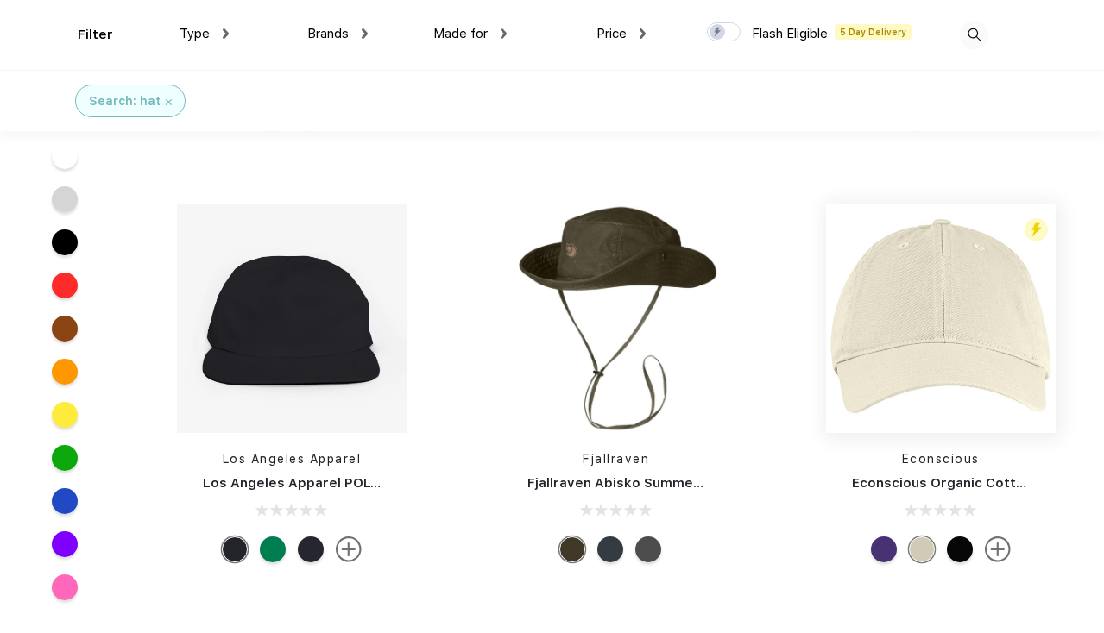
scroll to position [3390, 0]
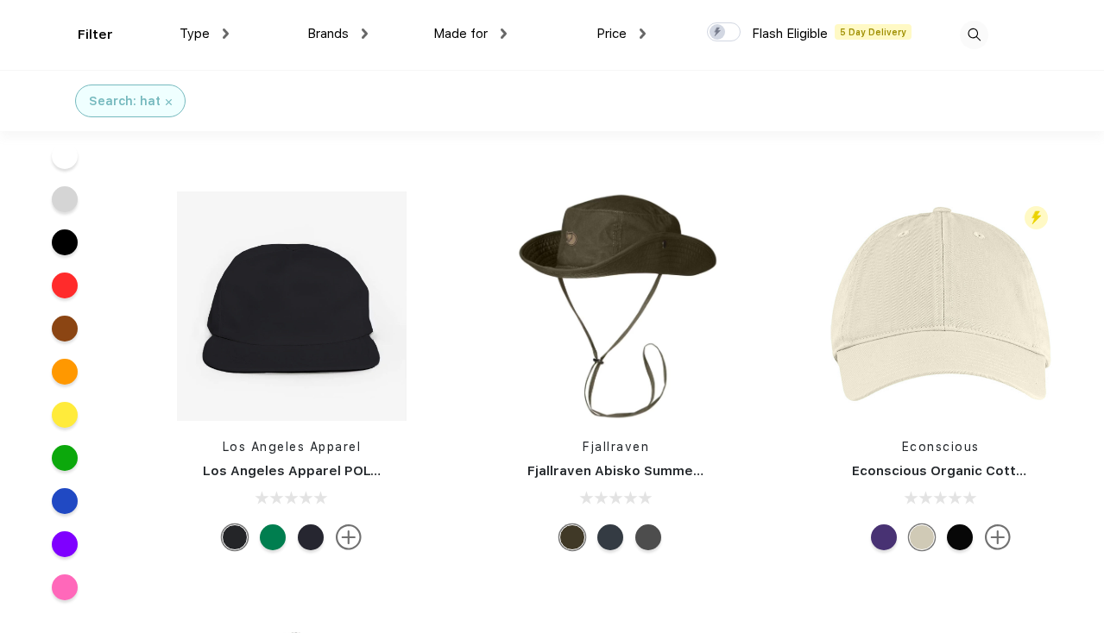
click at [963, 544] on div at bounding box center [960, 538] width 26 height 26
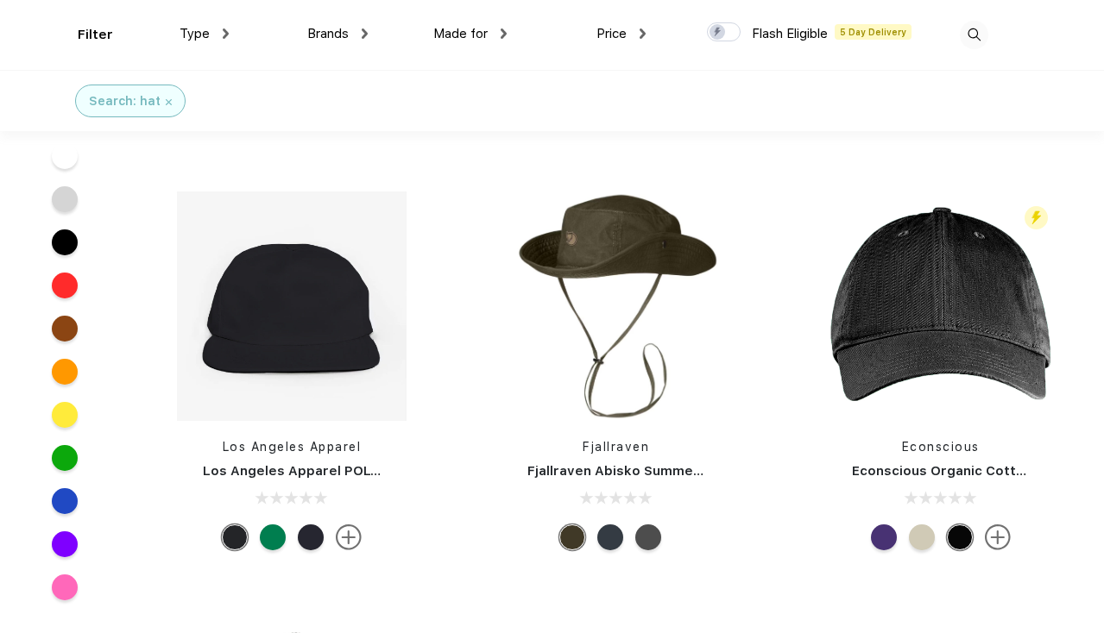
click at [886, 536] on div at bounding box center [884, 538] width 26 height 26
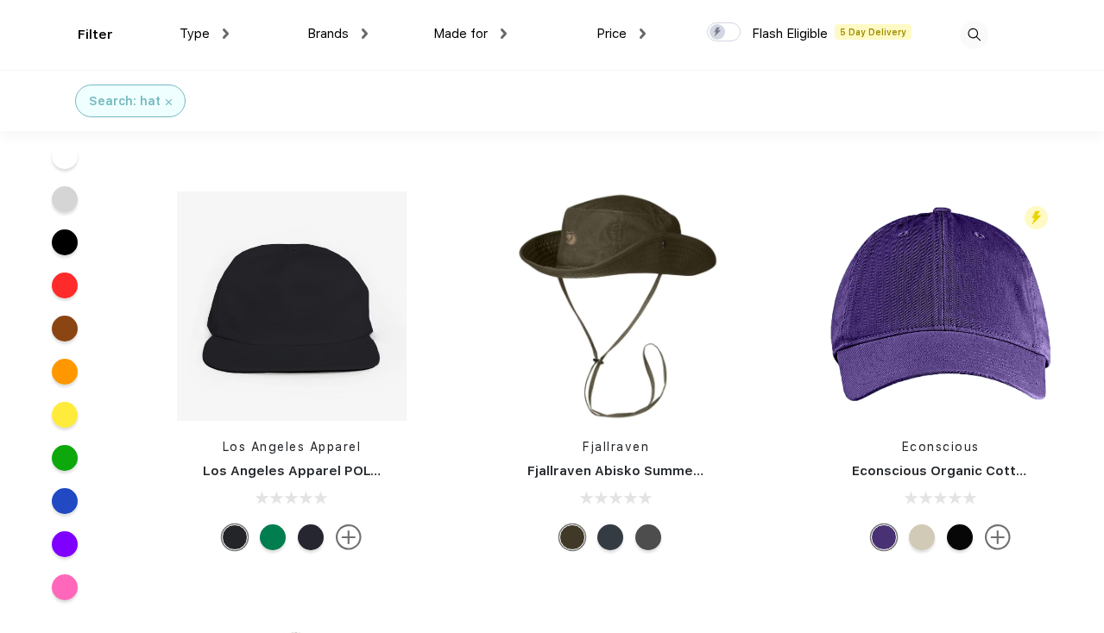
click at [966, 537] on div at bounding box center [960, 538] width 26 height 26
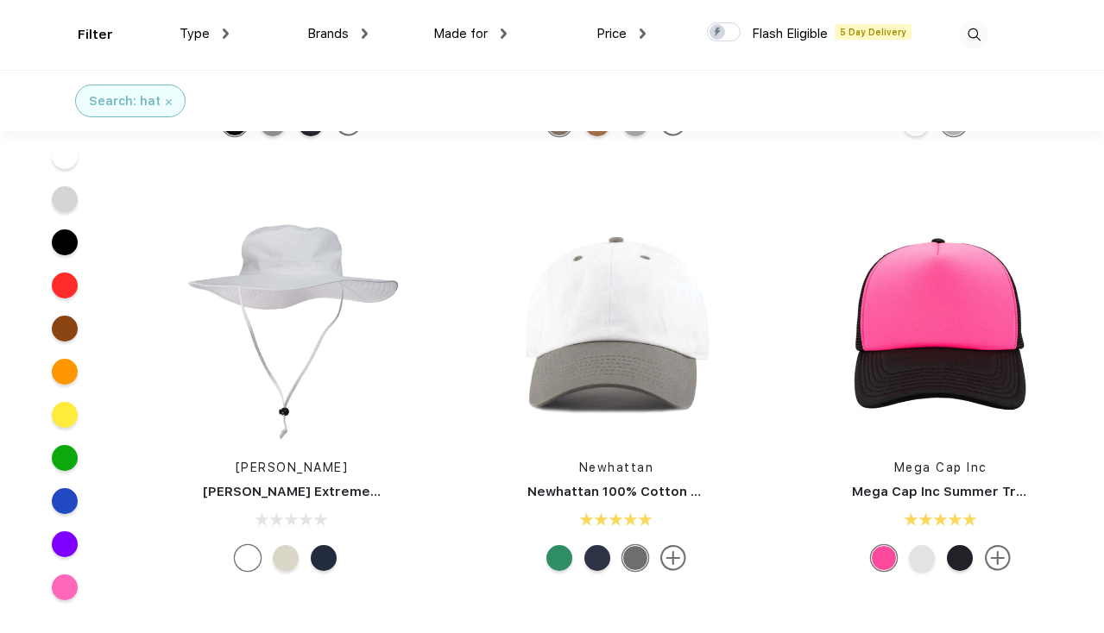
scroll to position [4237, 0]
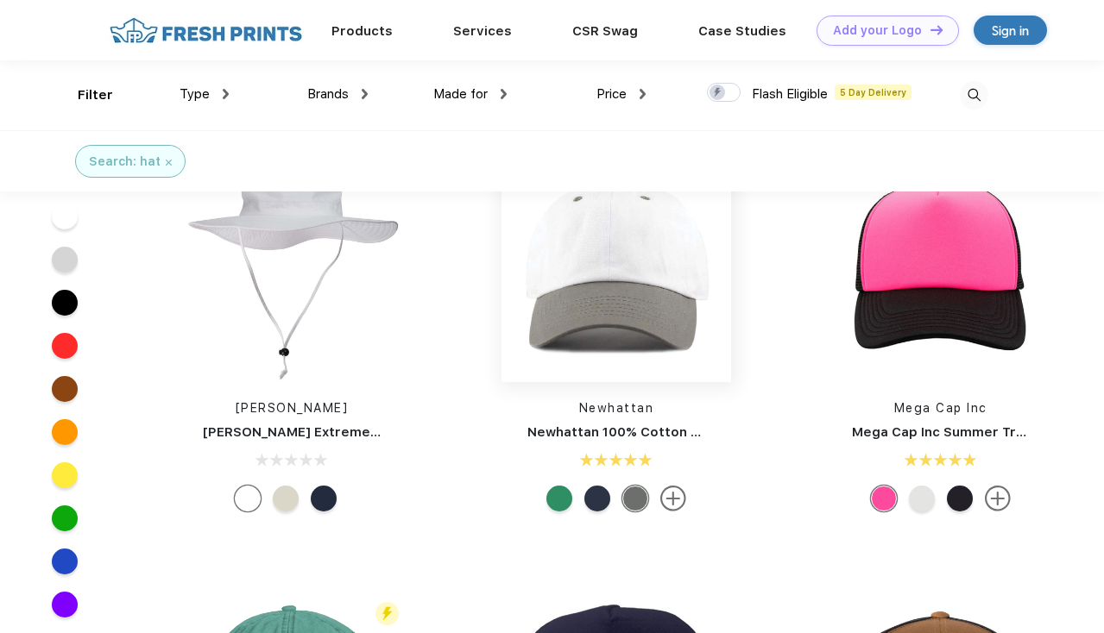
click at [599, 280] on img at bounding box center [616, 268] width 230 height 230
